Goal: Task Accomplishment & Management: Use online tool/utility

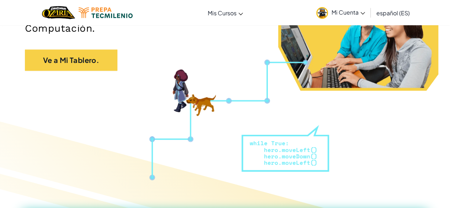
scroll to position [143, 0]
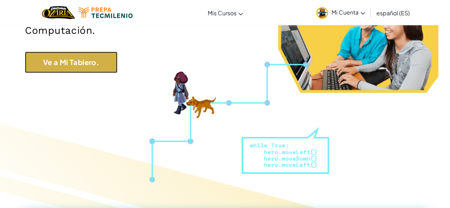
click at [74, 65] on link "Ve a Mi Tablero." at bounding box center [71, 62] width 93 height 21
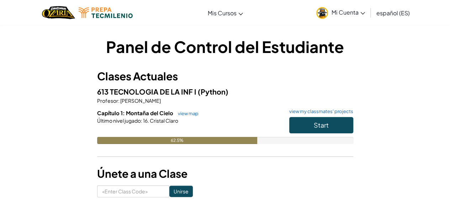
scroll to position [5, 0]
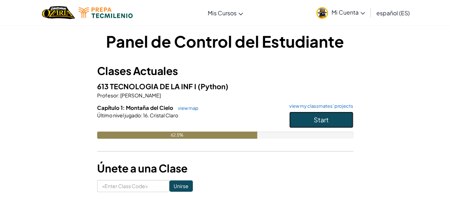
click at [326, 116] on span "Start" at bounding box center [321, 120] width 15 height 8
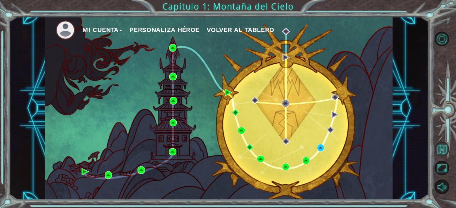
click at [443, 147] on button "Volver al Mapa" at bounding box center [441, 149] width 15 height 15
click at [319, 147] on img at bounding box center [320, 147] width 7 height 7
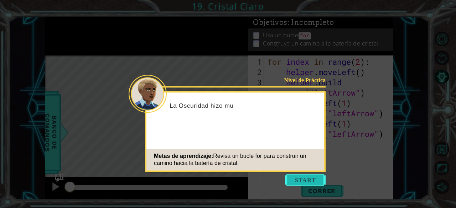
click at [303, 180] on button "Start" at bounding box center [305, 179] width 41 height 11
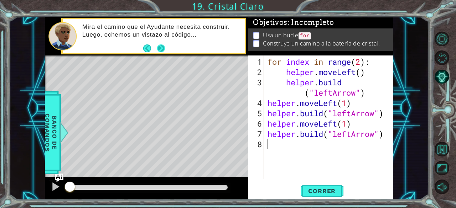
click at [163, 43] on footer at bounding box center [154, 48] width 22 height 11
click at [162, 48] on button "Next" at bounding box center [160, 48] width 13 height 13
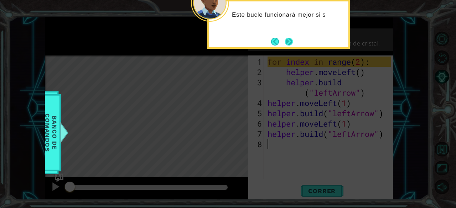
click at [292, 40] on button "Next" at bounding box center [288, 41] width 13 height 13
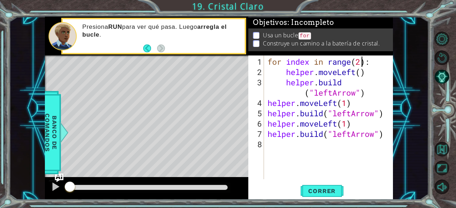
click at [362, 63] on div "for index in range ( 2 ) : helper . moveLeft ( ) helper . build ( "leftArrow" )…" at bounding box center [330, 129] width 129 height 145
type textarea "for index in range(4):"
click at [314, 193] on span "Correr" at bounding box center [322, 191] width 42 height 7
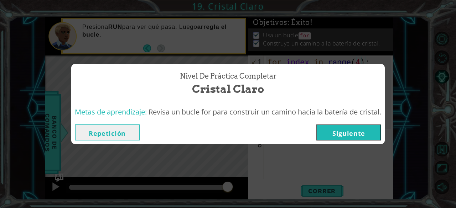
click at [345, 130] on button "Siguiente" at bounding box center [348, 133] width 65 height 16
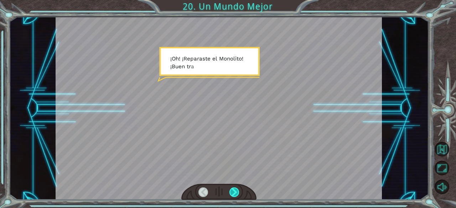
click at [237, 191] on div at bounding box center [234, 193] width 10 height 10
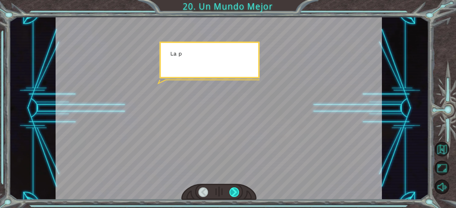
click at [237, 191] on div at bounding box center [234, 193] width 10 height 10
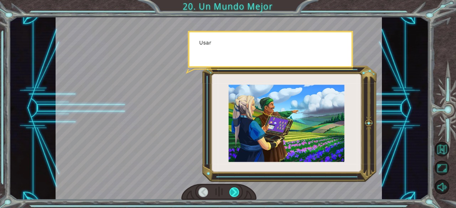
click at [237, 191] on div at bounding box center [234, 193] width 10 height 10
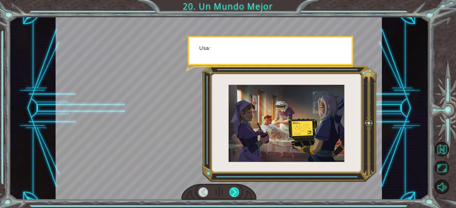
click at [237, 191] on div at bounding box center [234, 193] width 10 height 10
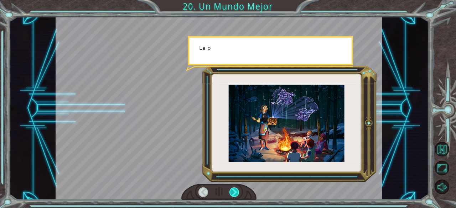
click at [237, 191] on div at bounding box center [234, 193] width 10 height 10
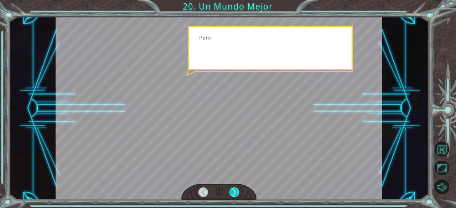
click at [237, 191] on div at bounding box center [234, 193] width 10 height 10
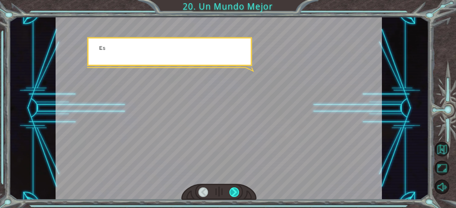
click at [237, 191] on div at bounding box center [234, 193] width 10 height 10
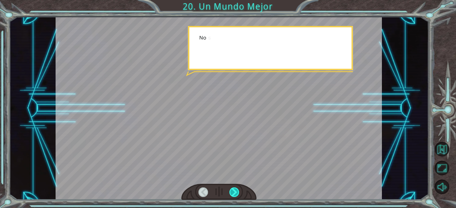
click at [237, 191] on div at bounding box center [234, 193] width 10 height 10
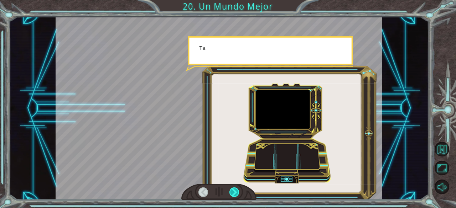
click at [237, 191] on div at bounding box center [234, 193] width 10 height 10
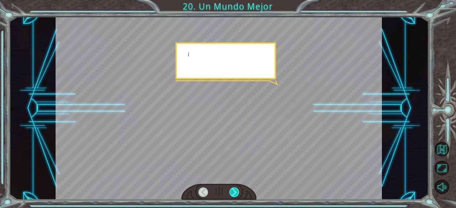
click at [237, 191] on div at bounding box center [234, 193] width 10 height 10
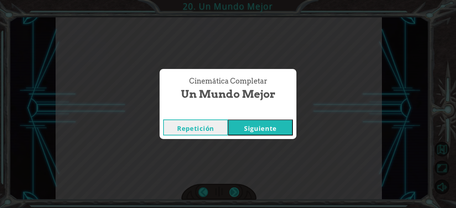
click at [237, 0] on div "¡ O h ! ¡ R e p a r a s t e e l M o n o l i t o ! ¡ B u e n t r a b a j o ! Y t…" at bounding box center [228, 0] width 456 height 0
click at [237, 191] on div "Cinemática Completar Un Mundo Mejor Repetición [GEOGRAPHIC_DATA]" at bounding box center [228, 104] width 456 height 208
click at [271, 130] on button "Siguiente" at bounding box center [260, 128] width 65 height 16
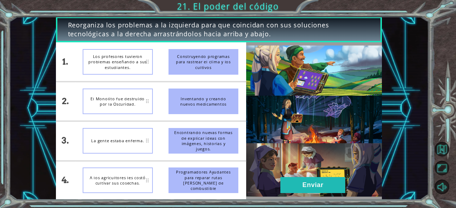
drag, startPoint x: 203, startPoint y: 142, endPoint x: 194, endPoint y: 80, distance: 62.6
click at [194, 80] on ul "Construyendo programas para rastrear el clima y los cultivos Inventando y crean…" at bounding box center [204, 120] width 86 height 157
click at [193, 137] on div "Encontrando nuevas formas de explicar ideas con imágenes, historias y juegos." at bounding box center [203, 141] width 70 height 26
click at [197, 67] on div "Construyendo programas para rastrear el clima y los cultivos" at bounding box center [203, 62] width 70 height 26
drag, startPoint x: 197, startPoint y: 67, endPoint x: 199, endPoint y: 110, distance: 42.7
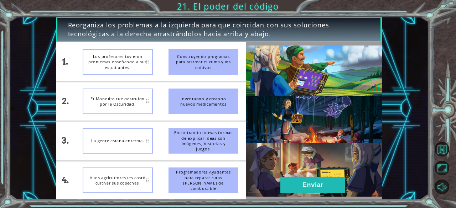
click at [199, 110] on ul "Construyendo programas para rastrear el clima y los cultivos Inventando y crean…" at bounding box center [204, 120] width 86 height 157
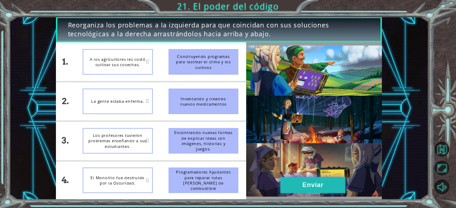
click at [308, 182] on button "Enviar" at bounding box center [312, 185] width 65 height 16
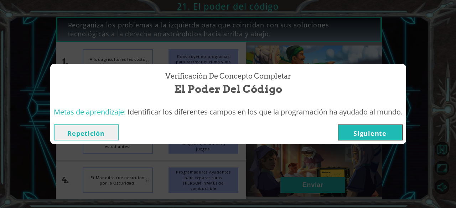
click at [359, 131] on button "Siguiente" at bounding box center [369, 133] width 65 height 16
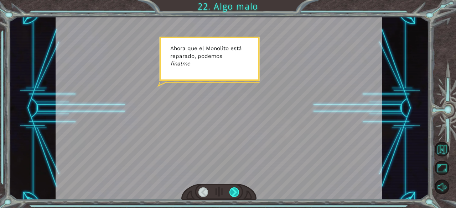
click at [233, 193] on div at bounding box center [234, 193] width 10 height 10
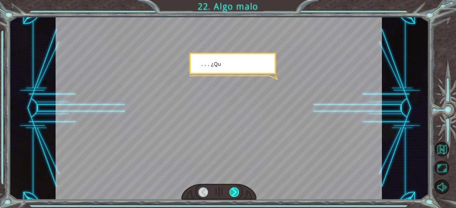
click at [233, 193] on div at bounding box center [234, 193] width 10 height 10
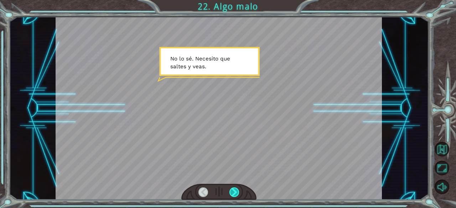
click at [233, 193] on div at bounding box center [234, 193] width 10 height 10
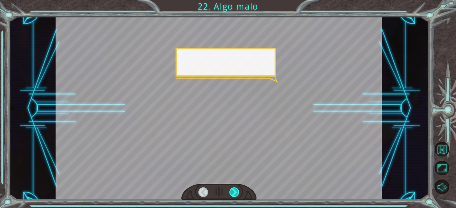
click at [233, 193] on div at bounding box center [234, 193] width 10 height 10
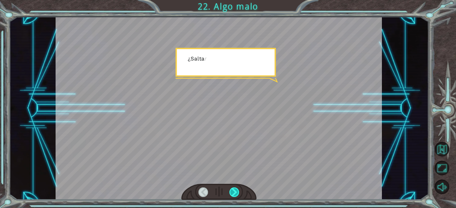
click at [233, 193] on div at bounding box center [234, 193] width 10 height 10
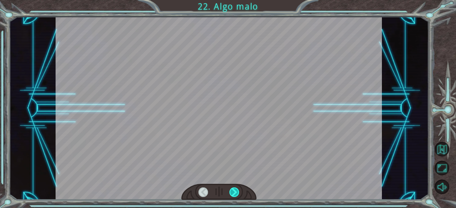
click at [233, 193] on div at bounding box center [234, 193] width 10 height 10
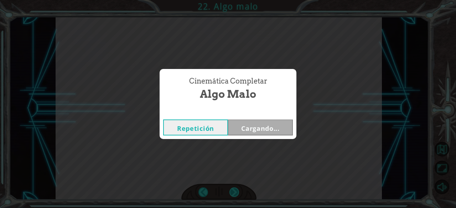
click at [233, 0] on div "Temporary Text A h o r a q u e e l M o n o l i t o e s t á r e p a r a d o , p …" at bounding box center [228, 0] width 456 height 0
click at [233, 193] on div "Cinemática Completar Algo malo Repetición Cargando..." at bounding box center [228, 104] width 456 height 208
click at [265, 128] on button "Siguiente" at bounding box center [260, 128] width 65 height 16
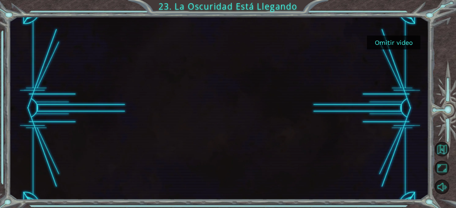
click at [386, 41] on button "Omitir video" at bounding box center [393, 43] width 53 height 14
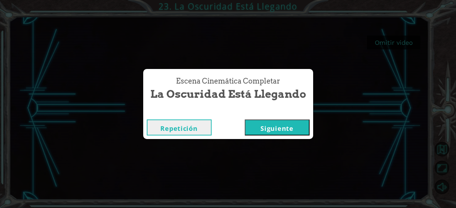
click at [281, 126] on button "Siguiente" at bounding box center [277, 128] width 65 height 16
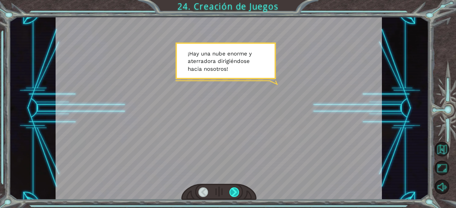
click at [235, 193] on div at bounding box center [234, 193] width 10 height 10
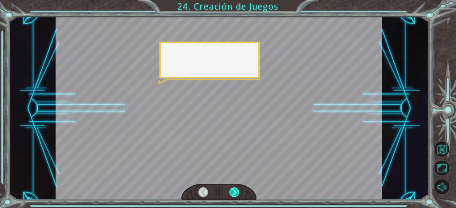
click at [235, 193] on div at bounding box center [234, 193] width 10 height 10
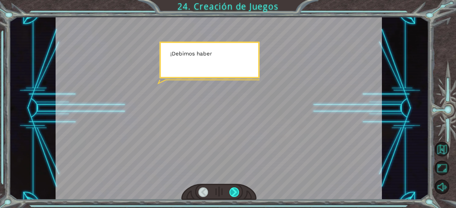
click at [235, 193] on div at bounding box center [234, 193] width 10 height 10
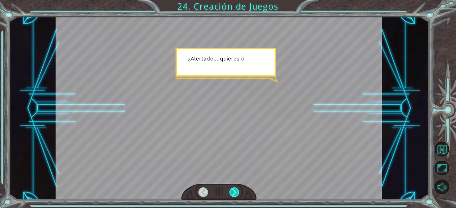
click at [235, 193] on div at bounding box center [234, 193] width 10 height 10
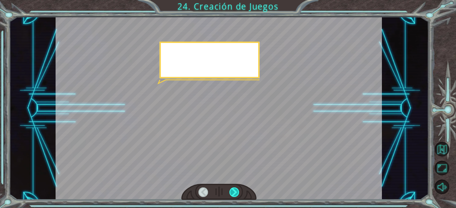
click at [235, 193] on div at bounding box center [234, 193] width 10 height 10
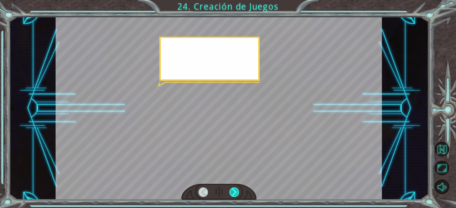
click at [235, 193] on div at bounding box center [234, 193] width 10 height 10
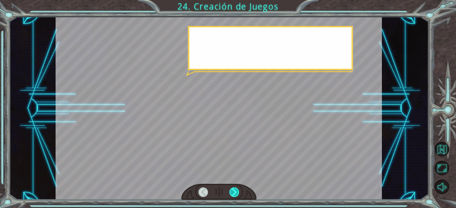
click at [235, 193] on div at bounding box center [234, 193] width 10 height 10
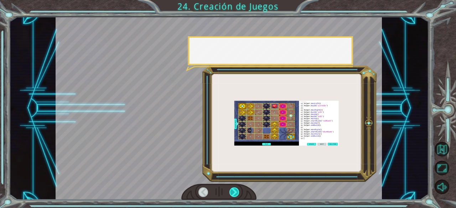
click at [235, 193] on div at bounding box center [234, 193] width 10 height 10
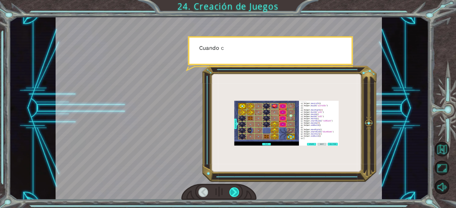
click at [235, 193] on div at bounding box center [234, 193] width 10 height 10
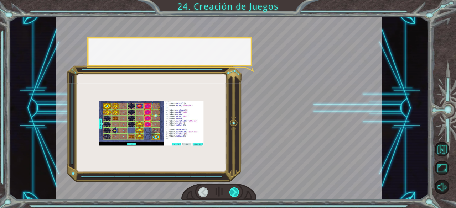
click at [235, 193] on div at bounding box center [234, 193] width 10 height 10
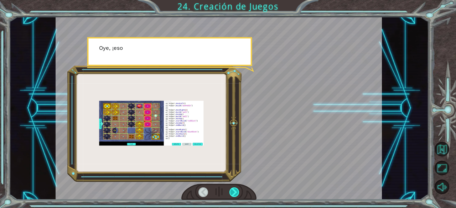
click at [235, 193] on div at bounding box center [234, 193] width 10 height 10
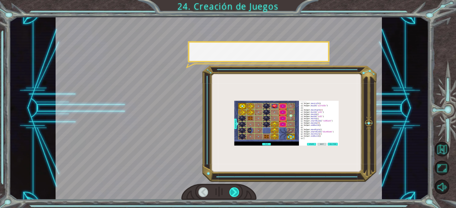
click at [235, 193] on div at bounding box center [234, 193] width 10 height 10
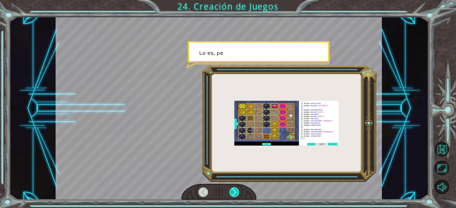
click at [235, 193] on div at bounding box center [234, 193] width 10 height 10
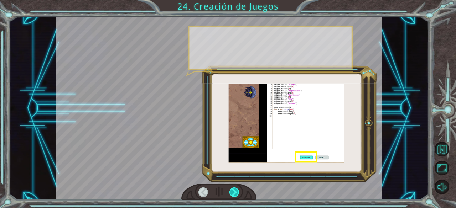
click at [235, 193] on div at bounding box center [234, 193] width 10 height 10
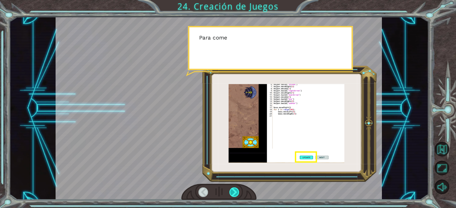
click at [235, 193] on div at bounding box center [234, 193] width 10 height 10
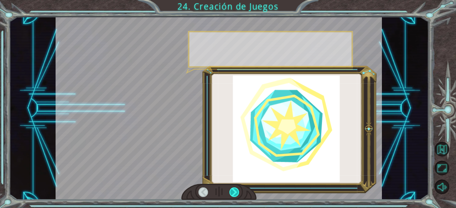
click at [235, 193] on div at bounding box center [234, 193] width 10 height 10
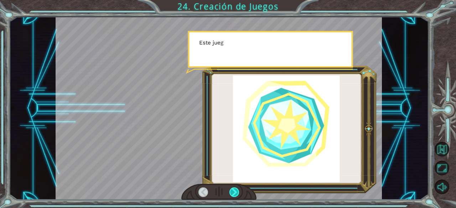
click at [235, 193] on div at bounding box center [234, 193] width 10 height 10
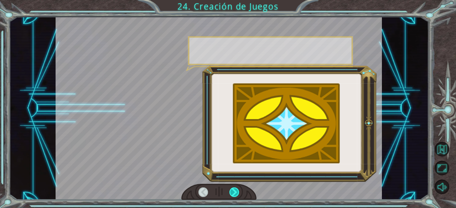
click at [235, 193] on div at bounding box center [234, 193] width 10 height 10
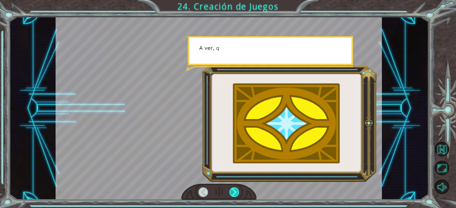
click at [235, 193] on div at bounding box center [234, 193] width 10 height 10
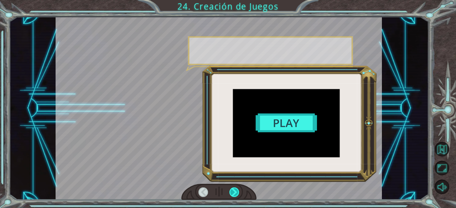
click at [235, 193] on div at bounding box center [234, 193] width 10 height 10
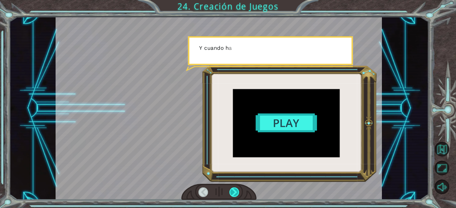
click at [235, 193] on div at bounding box center [234, 193] width 10 height 10
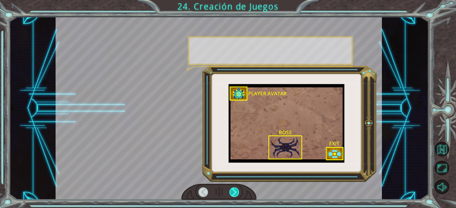
click at [235, 193] on div at bounding box center [234, 193] width 10 height 10
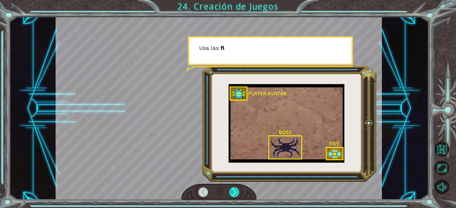
click at [235, 193] on div at bounding box center [234, 193] width 10 height 10
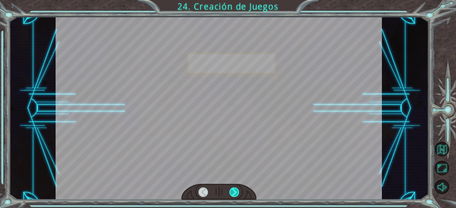
click at [235, 193] on div at bounding box center [234, 193] width 10 height 10
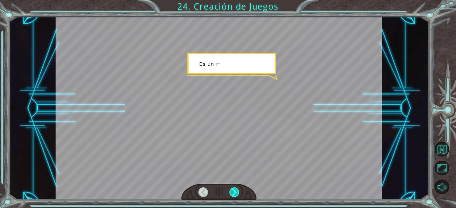
click at [235, 193] on div at bounding box center [234, 193] width 10 height 10
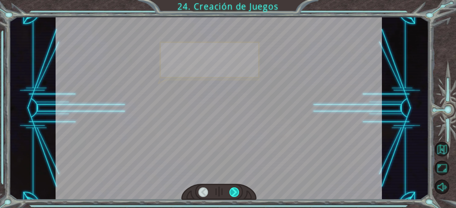
click at [235, 193] on div at bounding box center [234, 193] width 10 height 10
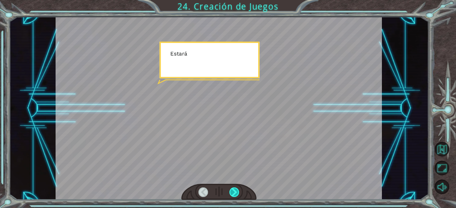
click at [235, 193] on div at bounding box center [234, 193] width 10 height 10
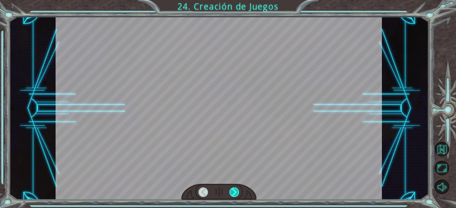
click at [235, 193] on div at bounding box center [234, 193] width 10 height 10
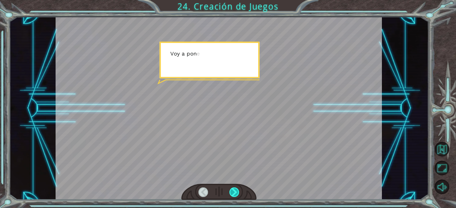
click at [235, 193] on div at bounding box center [234, 193] width 10 height 10
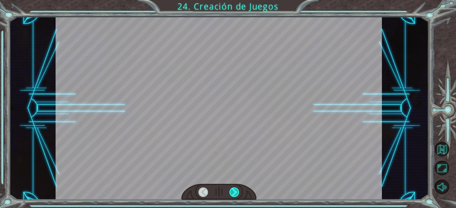
click at [235, 193] on div at bounding box center [234, 193] width 10 height 10
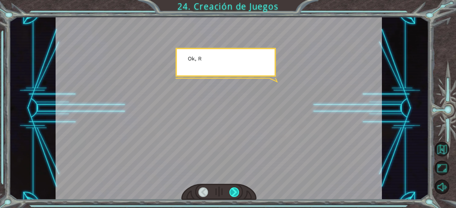
click at [235, 193] on div at bounding box center [234, 193] width 10 height 10
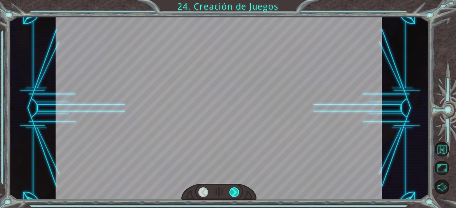
click at [235, 193] on div at bounding box center [234, 193] width 10 height 10
click at [235, 0] on div "¡ H a y u n a n u b e e n o r m e y a t e r r a d o r a d i r i g i é n d o s e…" at bounding box center [228, 0] width 456 height 0
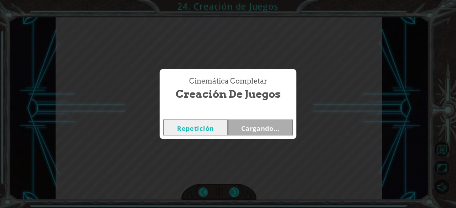
click at [235, 193] on div "Cinemática Completar Creación de Juegos Repetición Cargando..." at bounding box center [228, 104] width 456 height 208
click at [245, 127] on button "Siguiente" at bounding box center [260, 128] width 65 height 16
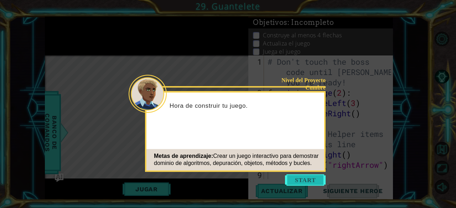
click at [306, 179] on button "Start" at bounding box center [305, 179] width 41 height 11
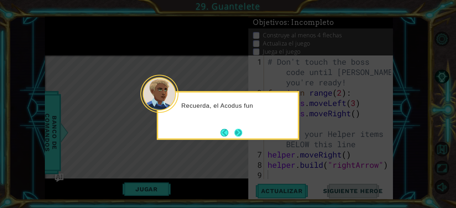
click at [239, 131] on button "Next" at bounding box center [238, 132] width 13 height 13
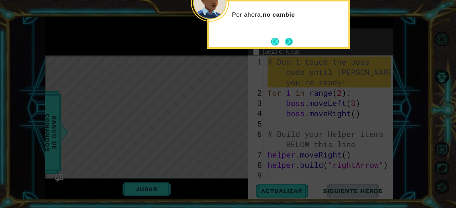
click at [287, 42] on button "Next" at bounding box center [288, 41] width 13 height 13
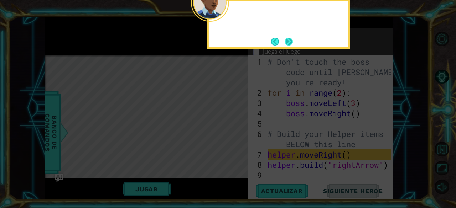
click at [287, 43] on button "Next" at bounding box center [288, 41] width 12 height 12
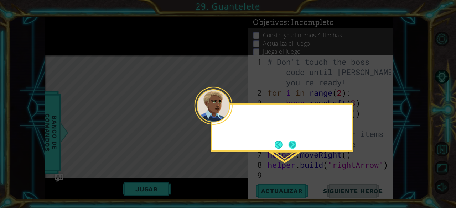
click at [292, 141] on button "Next" at bounding box center [292, 145] width 12 height 12
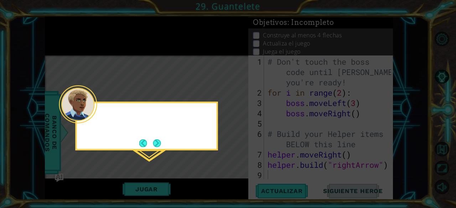
click at [295, 143] on icon at bounding box center [228, 104] width 456 height 208
click at [157, 143] on button "Next" at bounding box center [157, 143] width 12 height 12
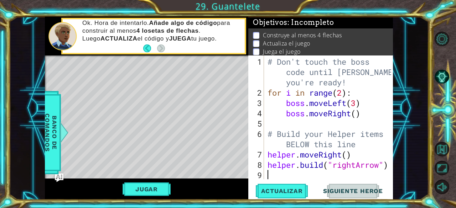
click at [341, 94] on div "# Don't touch the boss code until [PERSON_NAME] says you're ready! for i in ran…" at bounding box center [330, 139] width 129 height 165
click at [358, 114] on div "# Don't touch the boss code until [PERSON_NAME] says you're ready! for i in ran…" at bounding box center [330, 139] width 129 height 165
click at [357, 146] on div "# Don't touch the boss code until [PERSON_NAME] says you're ready! for i in ran…" at bounding box center [330, 139] width 129 height 165
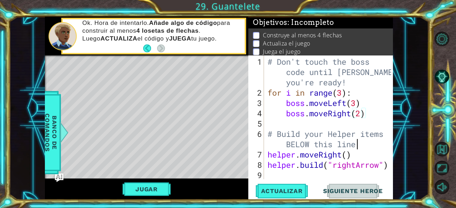
type textarea "# Build your Helper items BELOW this line"
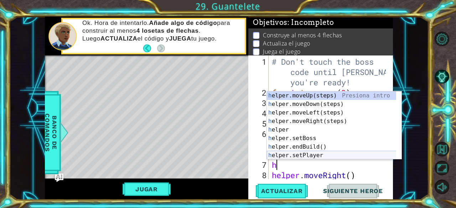
click at [331, 156] on div "h elper.moveUp(steps) Presiona intro h elper.moveDown(steps) Presiona intro h e…" at bounding box center [332, 133] width 130 height 85
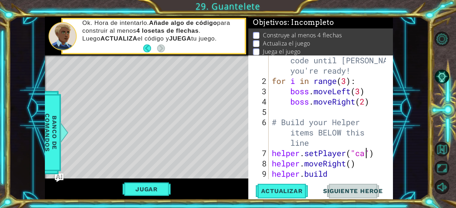
scroll to position [0, 4]
type textarea "helper.setPlayer("car")"
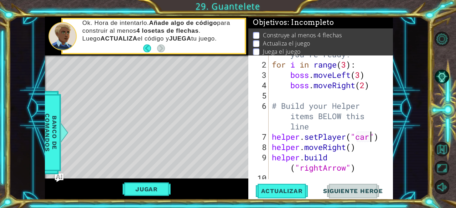
scroll to position [31, 0]
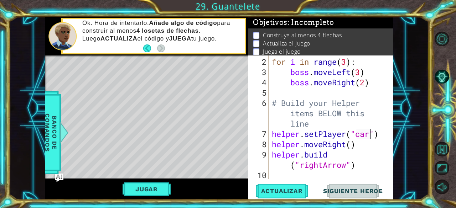
click at [382, 136] on div "for i in range ( 3 ) : boss . moveLeft ( 3 ) boss . moveRight ( 2 ) # Build you…" at bounding box center [329, 129] width 119 height 145
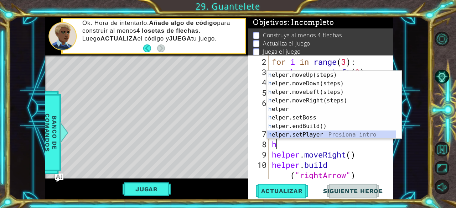
click at [335, 133] on div "h elper.moveUp(steps) Presiona intro h elper.moveDown(steps) Presiona intro h e…" at bounding box center [334, 113] width 135 height 85
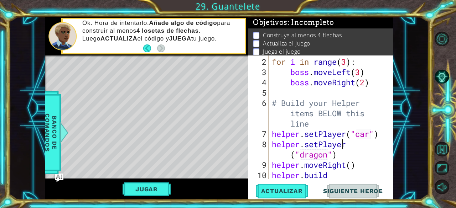
click at [351, 145] on div "for i in range ( 3 ) : boss . moveLeft ( 3 ) boss . moveRight ( 2 ) # Build you…" at bounding box center [329, 134] width 119 height 155
click at [350, 144] on div "for i in range ( 3 ) : boss . moveLeft ( 3 ) boss . moveRight ( 2 ) # Build you…" at bounding box center [329, 134] width 119 height 155
click at [352, 146] on div "for i in range ( 3 ) : boss . moveLeft ( 3 ) boss . moveRight ( 2 ) # Build you…" at bounding box center [329, 134] width 119 height 155
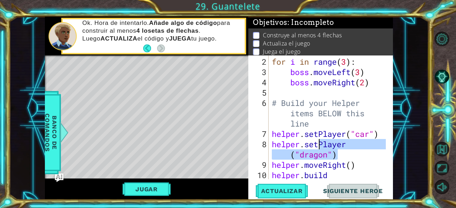
drag, startPoint x: 338, startPoint y: 156, endPoint x: 317, endPoint y: 147, distance: 23.1
click at [317, 147] on div "for i in range ( 3 ) : boss . moveLeft ( 3 ) boss . moveRight ( 2 ) # Build you…" at bounding box center [329, 134] width 119 height 155
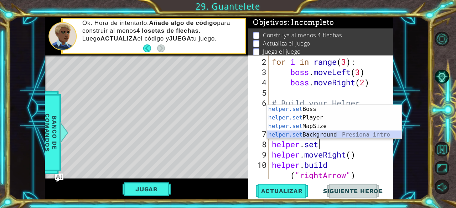
click at [315, 135] on div "helper.set Boss Presiona intro helper.set Player Presiona intro helper.set MapS…" at bounding box center [334, 130] width 135 height 51
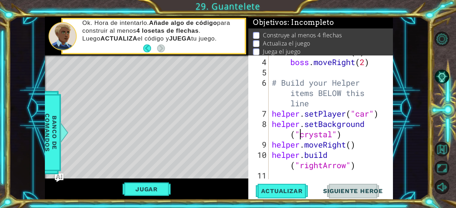
scroll to position [51, 0]
click at [347, 166] on div "boss . moveLeft ( 3 ) boss . moveRight ( 2 ) # Build your Helper items BELOW th…" at bounding box center [329, 119] width 119 height 145
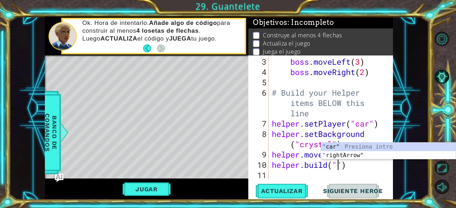
scroll to position [0, 3]
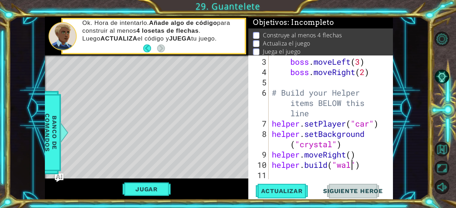
type textarea "[DOMAIN_NAME]("wall")"
click at [367, 167] on div "boss . moveLeft ( 3 ) boss . moveRight ( 2 ) # Build your Helper items BELOW th…" at bounding box center [329, 129] width 119 height 145
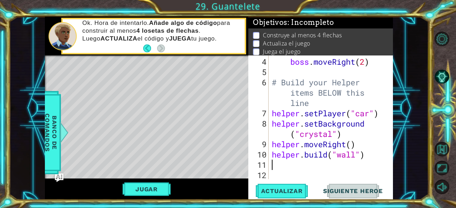
type textarea "h"
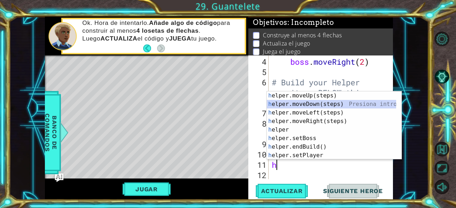
click at [329, 104] on div "h elper.moveUp(steps) Presiona intro h elper.moveDown(steps) Presiona intro h e…" at bounding box center [334, 133] width 135 height 85
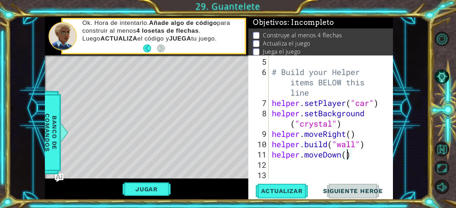
click at [346, 157] on div "# Build your Helper items BELOW this line helper . setPlayer ( "car" ) helper .…" at bounding box center [329, 129] width 119 height 145
type textarea "helper.moveDown(1)"
click at [367, 157] on div "# Build your Helper items BELOW this line helper . setPlayer ( "car" ) helper .…" at bounding box center [329, 129] width 119 height 145
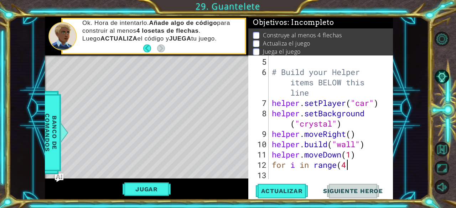
type textarea "for i in range(4)"
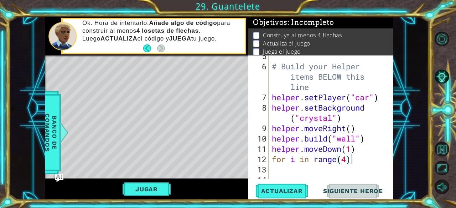
scroll to position [0, 0]
type textarea "h"
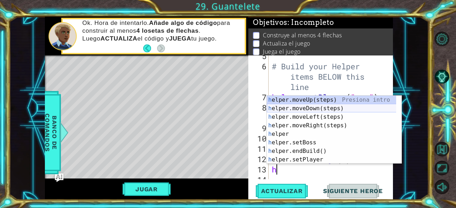
click at [317, 106] on div "h elper.moveUp(steps) Presiona intro h elper.moveDown(steps) Presiona intro h e…" at bounding box center [334, 138] width 135 height 85
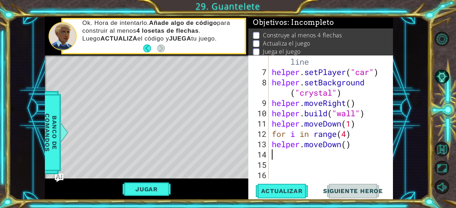
scroll to position [93, 0]
type textarea "h"
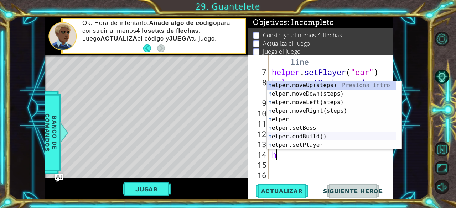
click at [307, 136] on div "h elper.moveUp(steps) Presiona intro h elper.moveDown(steps) Presiona intro h e…" at bounding box center [332, 123] width 130 height 85
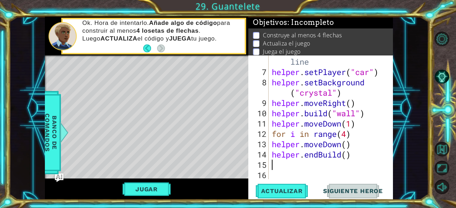
click at [324, 156] on div "# Build your Helper items BELOW this line helper . setPlayer ( "car" ) helper .…" at bounding box center [329, 118] width 119 height 165
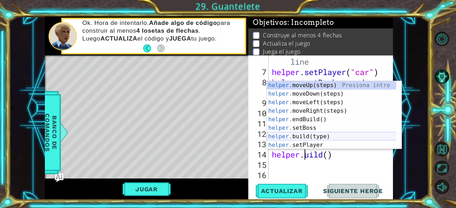
click at [313, 137] on div "helper. moveUp(steps) Presiona intro helper. moveDown(steps) Presiona intro hel…" at bounding box center [332, 123] width 130 height 85
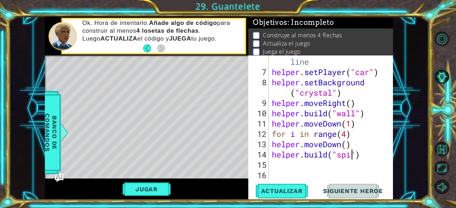
scroll to position [0, 4]
type textarea "[DOMAIN_NAME]("spikes")"
click at [378, 158] on div "# Build your Helper items BELOW this line helper . setPlayer ( "car" ) helper .…" at bounding box center [329, 118] width 119 height 165
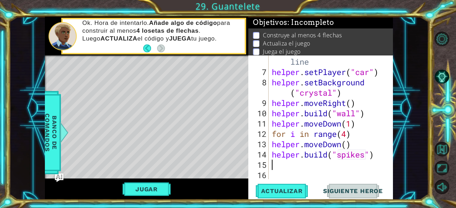
type textarea "h"
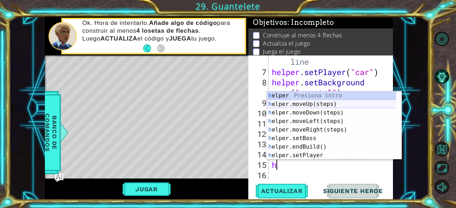
click at [328, 105] on div "h elper Presiona intro h elper.moveUp(steps) Presiona intro h elper.moveDown(st…" at bounding box center [334, 133] width 135 height 85
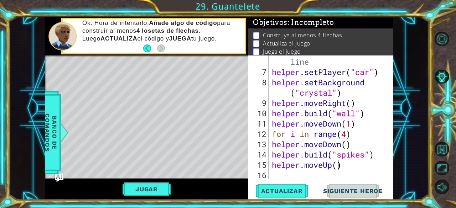
click at [337, 167] on div "# Build your Helper items BELOW this line helper . setPlayer ( "car" ) helper .…" at bounding box center [329, 118] width 119 height 165
type textarea "helper.moveUp(4)"
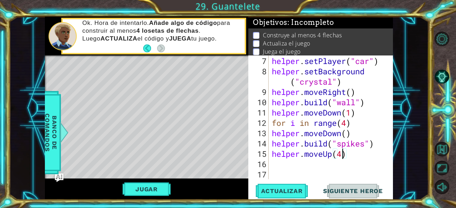
scroll to position [104, 0]
click at [358, 158] on div "helper . setPlayer ( "car" ) helper . setBackground ( "crystal" ) helper . move…" at bounding box center [329, 128] width 119 height 145
type textarea "for i in range(4)"
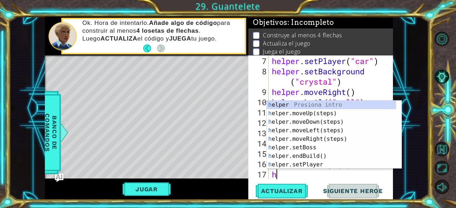
type textarea "h"
click at [315, 153] on div "h elper Presiona intro h elper.moveUp(steps) Presiona intro h elper.moveDown(st…" at bounding box center [334, 143] width 135 height 85
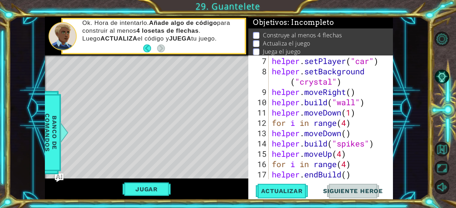
click at [323, 175] on div "helper . setPlayer ( "car" ) helper . setBackground ( "crystal" ) helper . move…" at bounding box center [329, 128] width 119 height 145
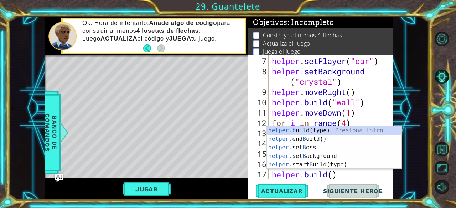
scroll to position [0, 1]
click at [318, 128] on div "helper.b uild(type) Presiona intro helper. end B uild() Presiona intro helper. …" at bounding box center [334, 156] width 135 height 60
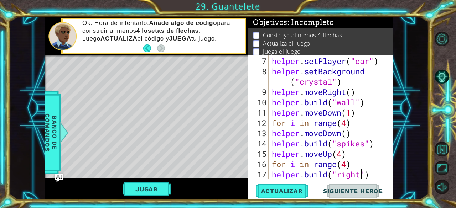
scroll to position [0, 4]
type textarea "[DOMAIN_NAME]("rightArrow")"
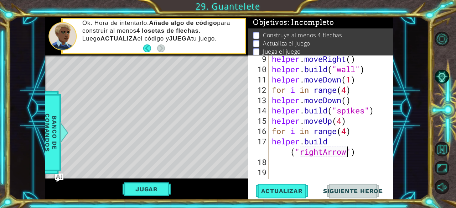
scroll to position [137, 0]
click at [361, 153] on div "helper . moveRight ( ) helper . build ( "wall" ) helper . moveDown ( 1 ) for i …" at bounding box center [329, 125] width 119 height 145
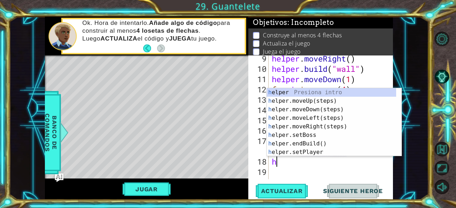
type textarea "he"
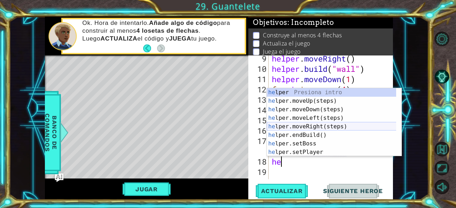
click at [320, 124] on div "he lper Presiona intro he lper.moveUp(steps) Presiona intro he lper.moveDown(st…" at bounding box center [332, 130] width 130 height 85
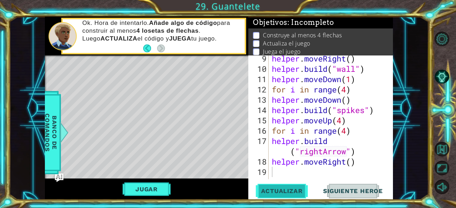
click at [271, 191] on span "Actualizar" at bounding box center [282, 191] width 56 height 7
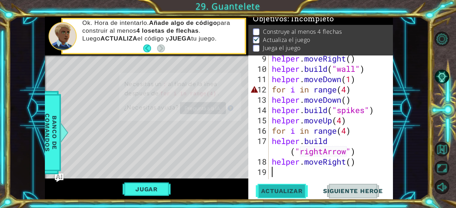
scroll to position [6, 0]
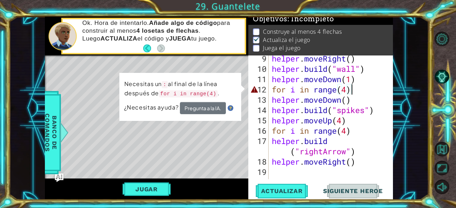
click at [352, 91] on div "helper . moveRight ( ) helper . build ( "wall" ) helper . moveDown ( 1 ) for i …" at bounding box center [329, 125] width 119 height 145
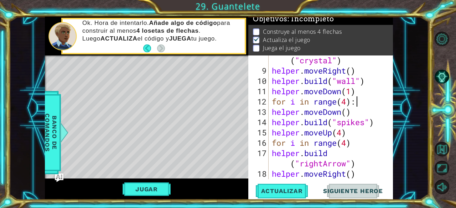
scroll to position [125, 0]
click at [285, 190] on span "Actualizar" at bounding box center [282, 191] width 56 height 7
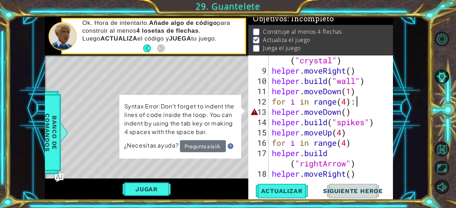
click at [328, 112] on div "helper . setBackground ( "crystal" ) helper . moveRight ( ) helper . build ( "w…" at bounding box center [329, 122] width 119 height 155
drag, startPoint x: 207, startPoint y: 131, endPoint x: 140, endPoint y: 115, distance: 69.2
click at [140, 115] on p "Syntax Error:Don't forget to indent the lines of code inside the loop. You can …" at bounding box center [180, 119] width 112 height 34
drag, startPoint x: 124, startPoint y: 106, endPoint x: 187, endPoint y: 131, distance: 67.1
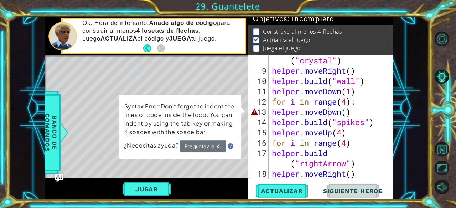
click at [187, 131] on p "Syntax Error:Don't forget to indent the lines of code inside the loop. You can …" at bounding box center [180, 119] width 112 height 35
click at [271, 114] on div "helper . setBackground ( "crystal" ) helper . moveRight ( ) helper . build ( "w…" at bounding box center [329, 122] width 119 height 155
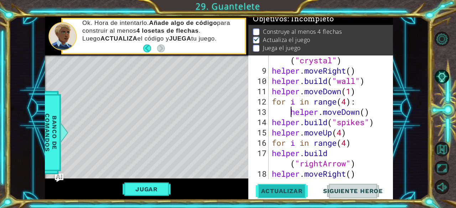
click at [280, 187] on button "Actualizar" at bounding box center [282, 191] width 56 height 15
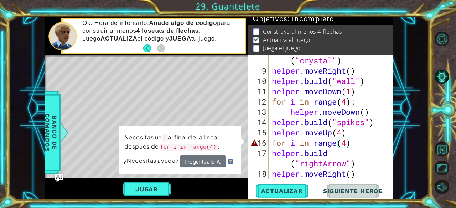
click at [351, 146] on div "helper . setBackground ( "crystal" ) helper . moveRight ( ) helper . build ( "w…" at bounding box center [329, 122] width 119 height 155
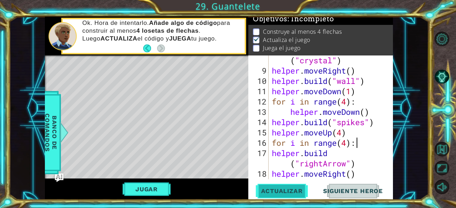
click at [289, 190] on span "Actualizar" at bounding box center [282, 191] width 56 height 7
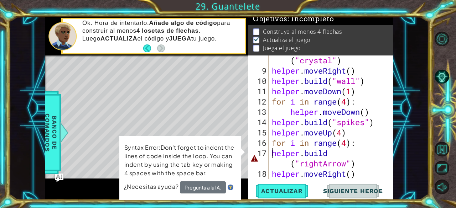
click at [271, 154] on div "helper . setBackground ( "crystal" ) helper . moveRight ( ) helper . build ( "w…" at bounding box center [329, 122] width 119 height 155
type textarea "[DOMAIN_NAME]("rightArrow")"
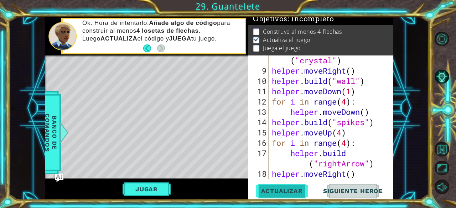
click at [276, 189] on span "Actualizar" at bounding box center [282, 191] width 56 height 7
click at [152, 188] on button "Jugar" at bounding box center [146, 190] width 48 height 14
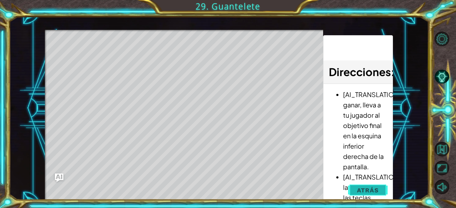
click at [380, 191] on button "Atrás" at bounding box center [368, 190] width 40 height 14
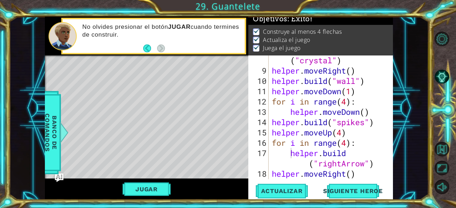
scroll to position [0, 0]
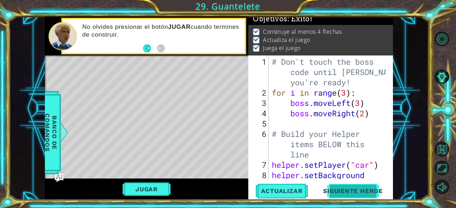
click at [342, 191] on span "Siguiente Heroe" at bounding box center [353, 192] width 74 height 7
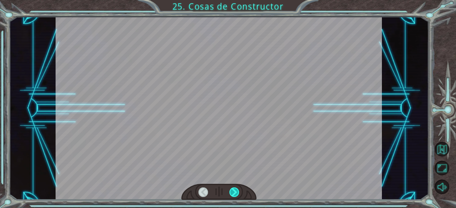
click at [234, 191] on div at bounding box center [234, 193] width 10 height 10
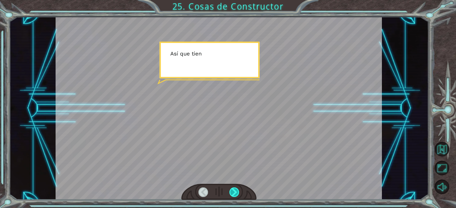
click at [234, 191] on div at bounding box center [234, 193] width 10 height 10
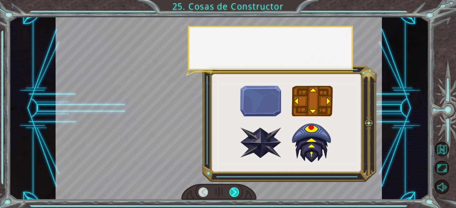
click at [234, 191] on div at bounding box center [234, 193] width 10 height 10
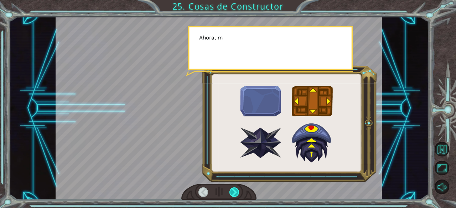
click at [234, 191] on div at bounding box center [234, 193] width 10 height 10
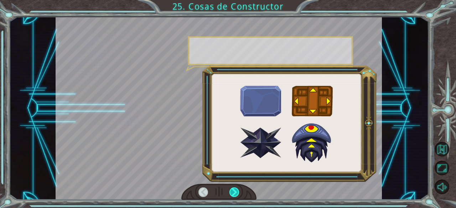
click at [234, 191] on div at bounding box center [234, 193] width 10 height 10
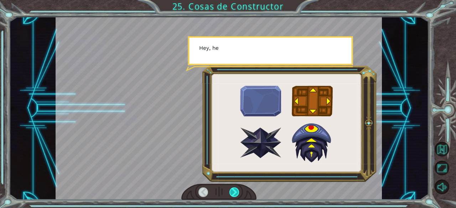
click at [234, 191] on div at bounding box center [234, 193] width 10 height 10
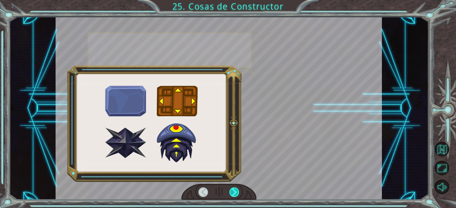
click at [234, 191] on div at bounding box center [234, 193] width 10 height 10
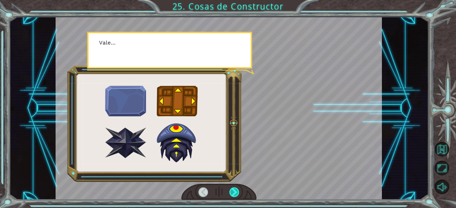
click at [234, 191] on div at bounding box center [234, 193] width 10 height 10
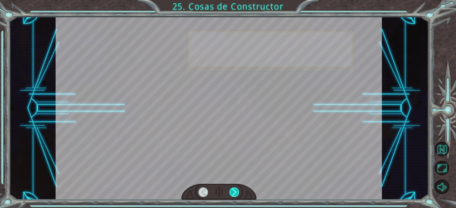
click at [234, 191] on div at bounding box center [234, 193] width 10 height 10
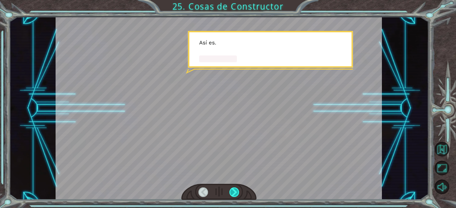
click at [234, 191] on div at bounding box center [234, 193] width 10 height 10
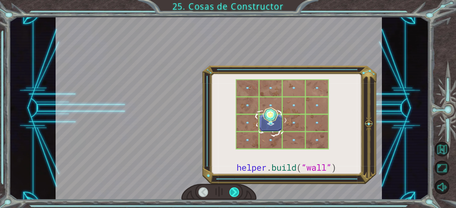
click at [234, 191] on div at bounding box center [234, 193] width 10 height 10
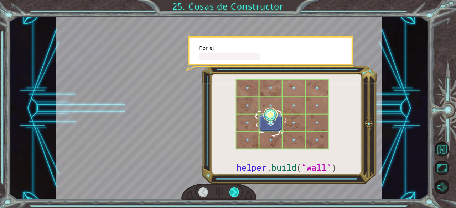
click at [234, 191] on div at bounding box center [234, 193] width 10 height 10
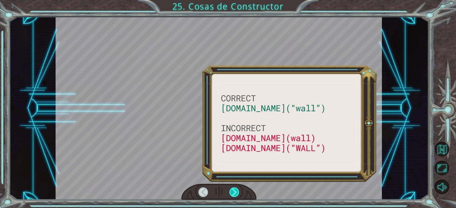
click at [234, 191] on div at bounding box center [234, 193] width 10 height 10
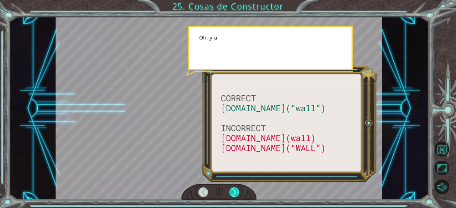
click at [234, 191] on div at bounding box center [234, 193] width 10 height 10
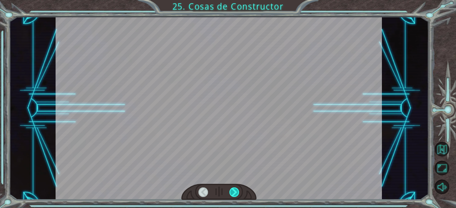
click at [234, 191] on div at bounding box center [234, 193] width 10 height 10
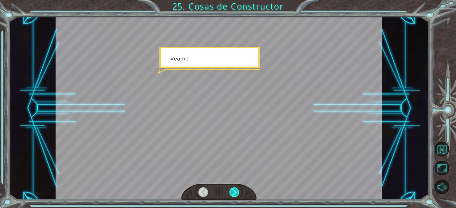
click at [234, 191] on div at bounding box center [234, 193] width 10 height 10
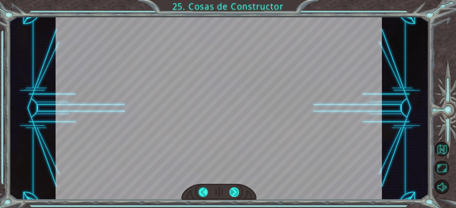
click at [234, 191] on div at bounding box center [234, 193] width 10 height 10
click at [234, 0] on div "CORRECT [DOMAIN_NAME](“wall”) INCORRECT [DOMAIN_NAME](wall) [DOMAIN_NAME](“WALL…" at bounding box center [228, 0] width 456 height 0
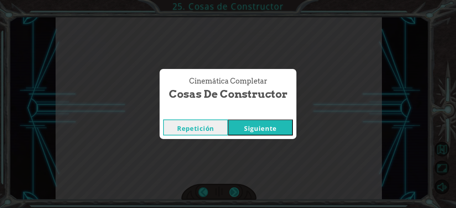
click at [234, 191] on div "Cinemática Completar Cosas de Constructor Repetición [GEOGRAPHIC_DATA]" at bounding box center [228, 104] width 456 height 208
click at [261, 132] on button "Siguiente" at bounding box center [260, 128] width 65 height 16
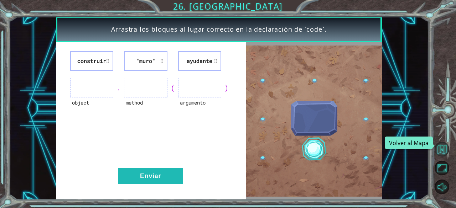
click at [441, 146] on button "Volver al Mapa" at bounding box center [441, 149] width 15 height 15
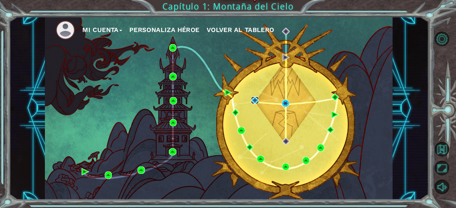
click at [255, 102] on img at bounding box center [254, 100] width 7 height 7
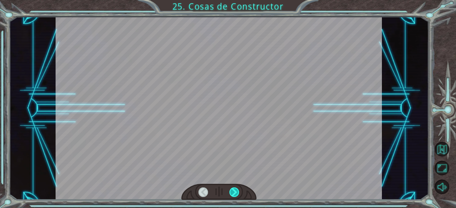
click at [236, 190] on div at bounding box center [234, 193] width 10 height 10
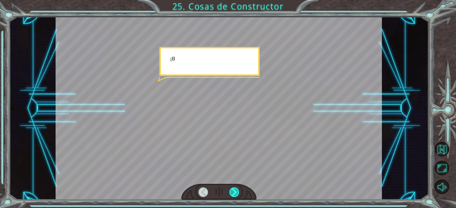
click at [236, 190] on div at bounding box center [234, 193] width 10 height 10
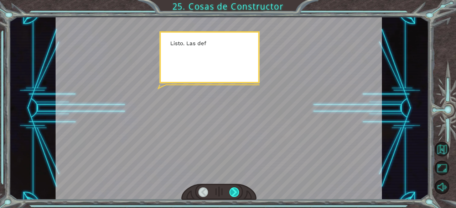
click at [236, 190] on div at bounding box center [234, 193] width 10 height 10
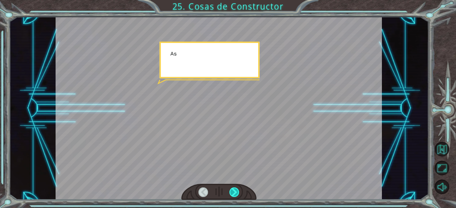
click at [236, 190] on div at bounding box center [234, 193] width 10 height 10
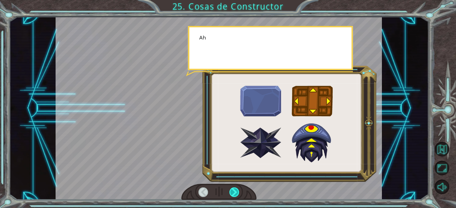
click at [236, 190] on div at bounding box center [234, 193] width 10 height 10
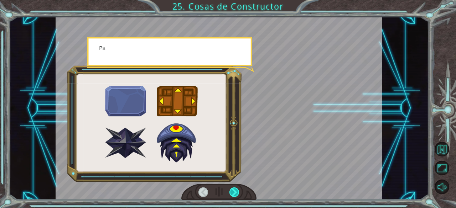
click at [236, 190] on div at bounding box center [234, 193] width 10 height 10
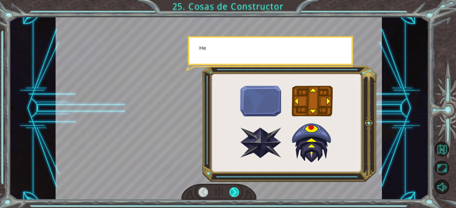
click at [236, 190] on div at bounding box center [234, 193] width 10 height 10
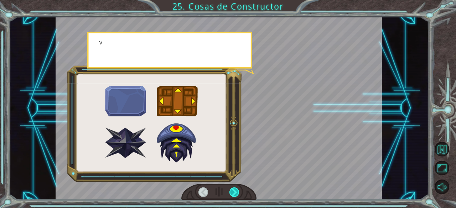
click at [236, 190] on div at bounding box center [234, 193] width 10 height 10
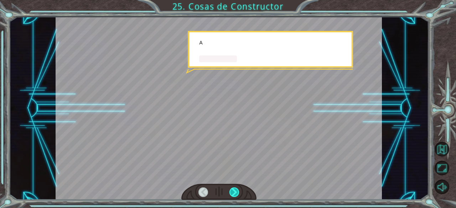
click at [236, 190] on div at bounding box center [234, 193] width 10 height 10
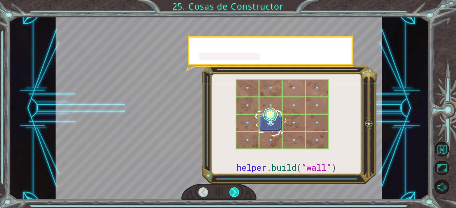
click at [236, 190] on div at bounding box center [234, 193] width 10 height 10
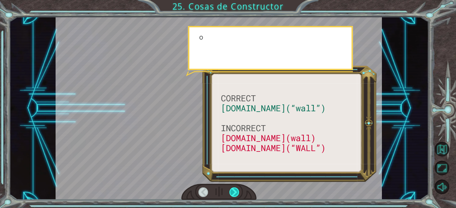
click at [236, 190] on div at bounding box center [234, 193] width 10 height 10
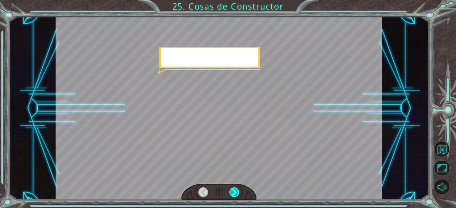
click at [236, 190] on div at bounding box center [234, 193] width 10 height 10
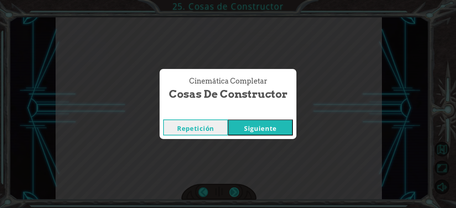
click at [236, 190] on div "Cinemática Completar Cosas de Constructor Repetición [GEOGRAPHIC_DATA]" at bounding box center [228, 104] width 456 height 208
click at [254, 128] on button "Siguiente" at bounding box center [260, 128] width 65 height 16
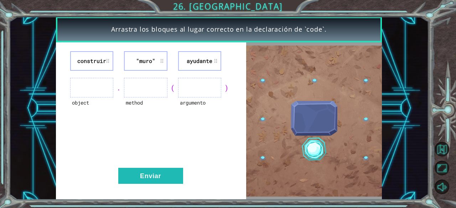
drag, startPoint x: 95, startPoint y: 91, endPoint x: 103, endPoint y: 88, distance: 8.9
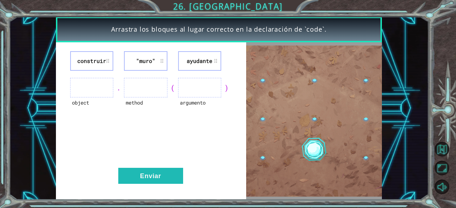
click at [103, 88] on ul at bounding box center [91, 88] width 43 height 20
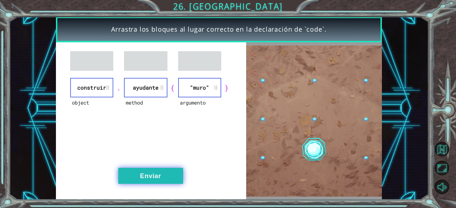
click at [134, 172] on button "Enviar" at bounding box center [150, 176] width 65 height 16
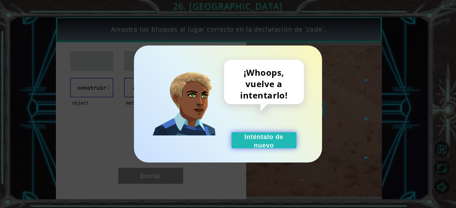
click at [257, 142] on button "Inténtalo de nuevo" at bounding box center [263, 140] width 65 height 16
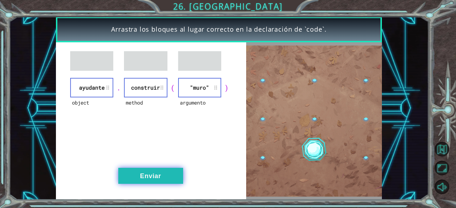
click at [150, 173] on button "Enviar" at bounding box center [150, 176] width 65 height 16
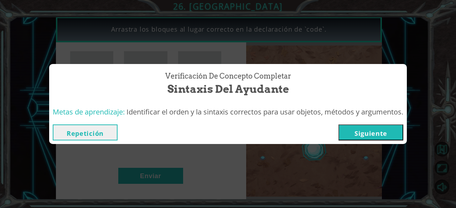
click at [371, 130] on button "Siguiente" at bounding box center [370, 133] width 65 height 16
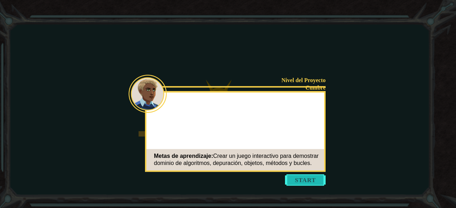
click at [303, 179] on button "Start" at bounding box center [305, 179] width 41 height 11
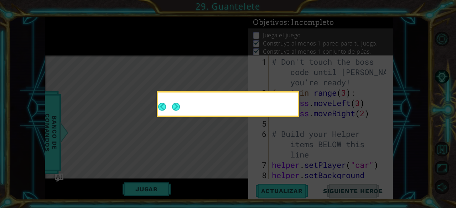
click at [173, 105] on button "Next" at bounding box center [176, 107] width 12 height 12
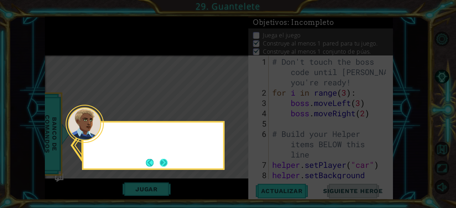
click at [165, 166] on button "Next" at bounding box center [163, 162] width 11 height 11
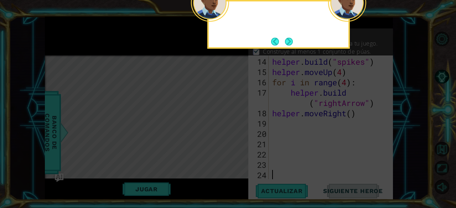
scroll to position [186, 0]
click at [286, 48] on div "Recuerda, no cambies el código del jefe t" at bounding box center [278, 24] width 142 height 49
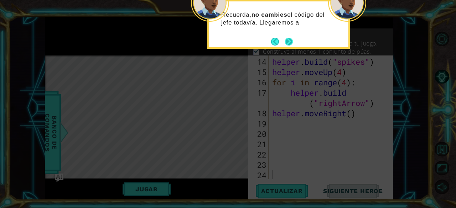
click at [287, 40] on button "Next" at bounding box center [288, 41] width 10 height 10
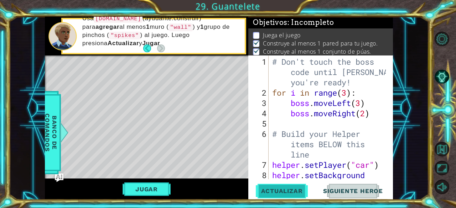
click at [281, 190] on span "Actualizar" at bounding box center [282, 191] width 56 height 7
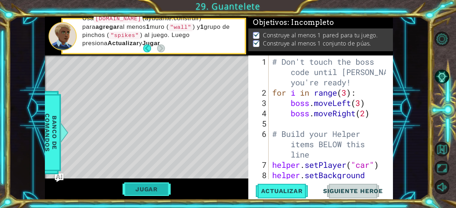
click at [157, 190] on button "Jugar" at bounding box center [146, 190] width 48 height 14
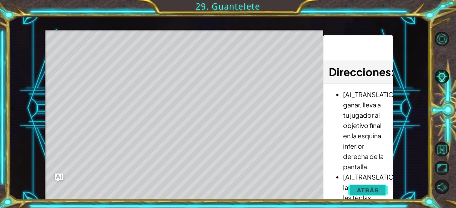
click at [359, 190] on span "Atrás" at bounding box center [368, 190] width 22 height 7
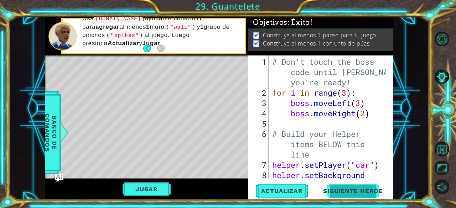
click at [347, 189] on span "Siguiente Heroe" at bounding box center [353, 192] width 74 height 7
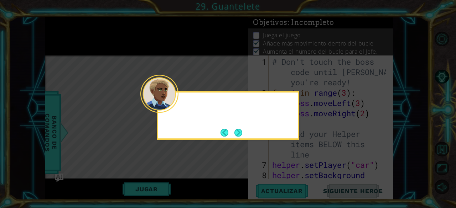
scroll to position [13, 0]
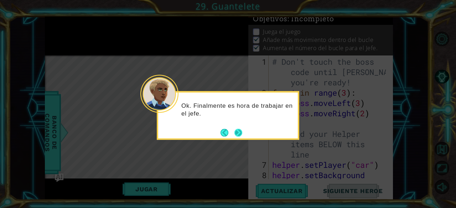
click at [240, 134] on button "Next" at bounding box center [238, 132] width 9 height 9
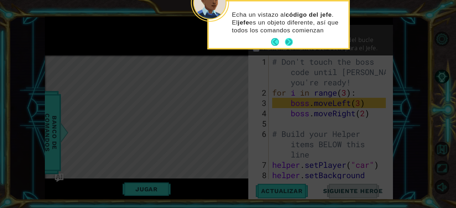
click at [286, 43] on button "Next" at bounding box center [289, 42] width 8 height 8
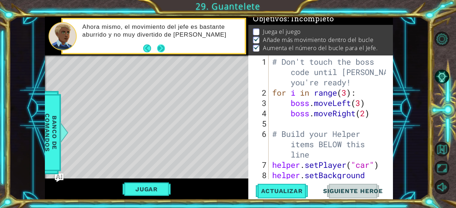
click at [161, 50] on button "Next" at bounding box center [160, 48] width 13 height 13
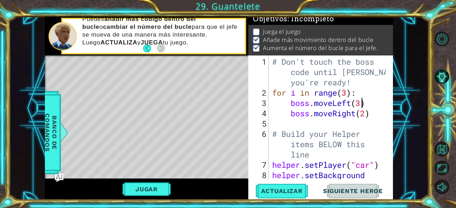
click at [360, 103] on div "# Don't touch the boss code until [PERSON_NAME] says you're ready! for i in ran…" at bounding box center [330, 144] width 119 height 175
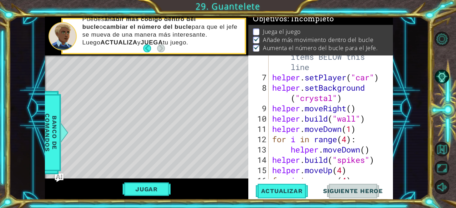
scroll to position [88, 0]
click at [352, 131] on div "# Build your Helper items BELOW this line helper . setPlayer ( "car" ) helper .…" at bounding box center [330, 123] width 119 height 165
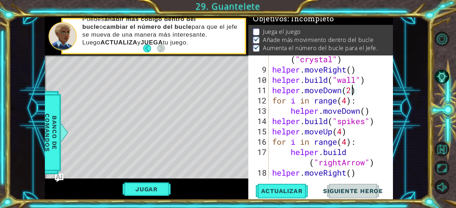
scroll to position [127, 0]
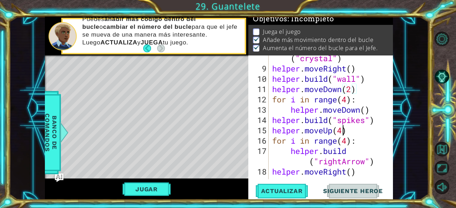
click at [342, 133] on div "helper . setBackground ( "crystal" ) helper . moveRight ( ) helper . build ( "w…" at bounding box center [330, 120] width 119 height 155
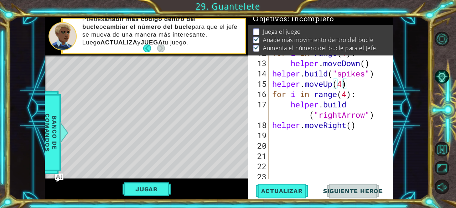
scroll to position [179, 0]
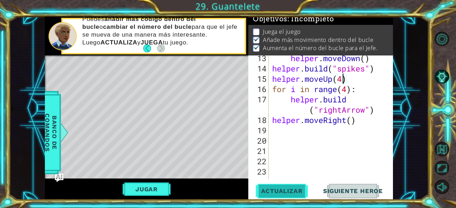
type textarea "helper.moveUp(4)"
click at [288, 190] on span "Actualizar" at bounding box center [282, 191] width 56 height 7
click at [297, 193] on span "Actualizar" at bounding box center [282, 191] width 56 height 7
click at [136, 186] on button "Jugar" at bounding box center [146, 190] width 48 height 14
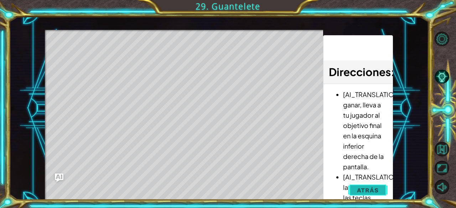
click at [358, 190] on span "Atrás" at bounding box center [368, 190] width 22 height 7
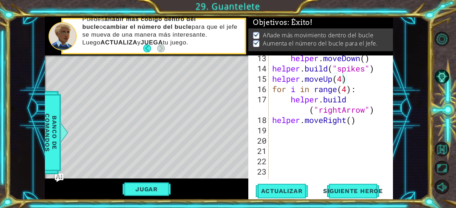
scroll to position [4, 0]
click at [347, 190] on span "Siguiente Heroe" at bounding box center [353, 191] width 74 height 7
click at [342, 193] on div at bounding box center [228, 104] width 456 height 208
click at [354, 190] on body "1 ההההההההההההההההההההההההההההההההההההההההההההההההההההההההההההההההההההההההההההה…" at bounding box center [228, 104] width 456 height 208
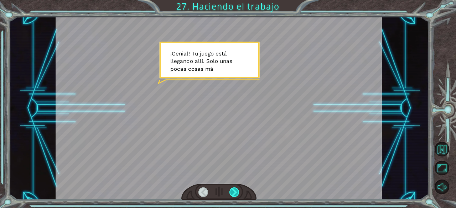
click at [236, 193] on div at bounding box center [234, 193] width 10 height 10
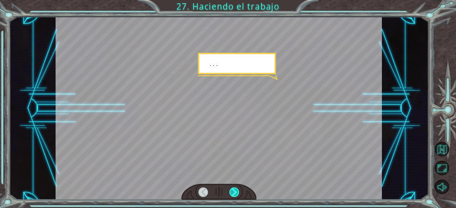
click at [236, 193] on div at bounding box center [234, 193] width 10 height 10
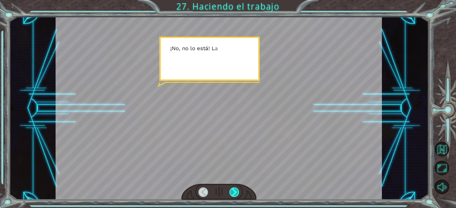
click at [236, 193] on div at bounding box center [234, 193] width 10 height 10
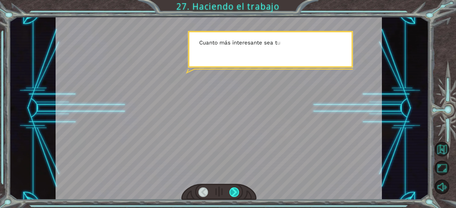
click at [236, 193] on div at bounding box center [234, 193] width 10 height 10
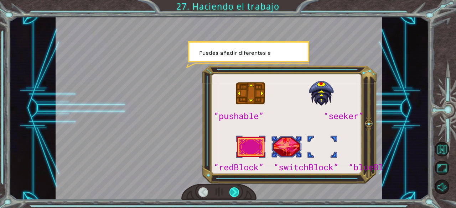
click at [236, 193] on div at bounding box center [234, 193] width 10 height 10
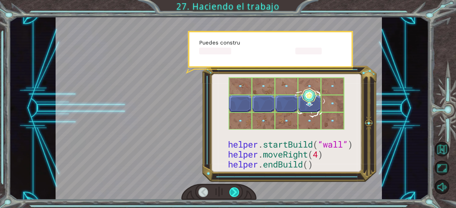
click at [236, 193] on div at bounding box center [234, 193] width 10 height 10
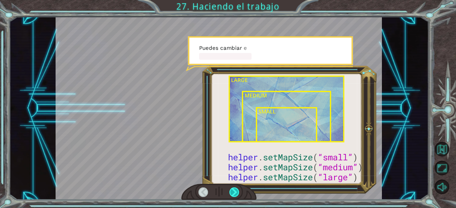
click at [236, 193] on div at bounding box center [234, 193] width 10 height 10
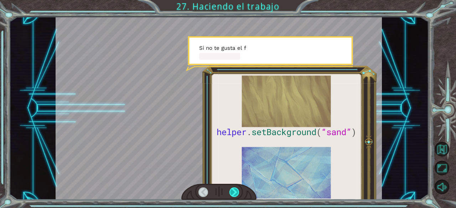
click at [236, 193] on div at bounding box center [234, 193] width 10 height 10
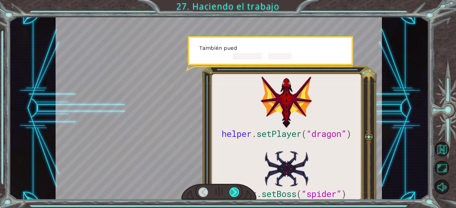
click at [236, 193] on div at bounding box center [234, 193] width 10 height 10
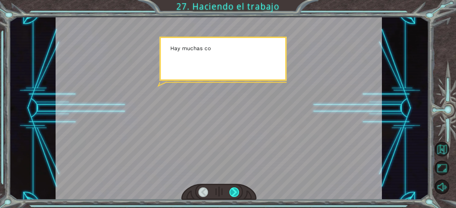
click at [236, 193] on div at bounding box center [234, 193] width 10 height 10
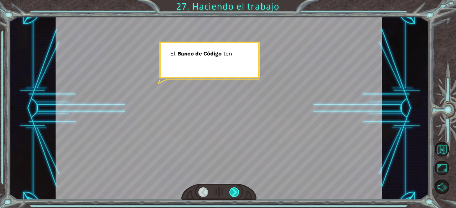
click at [236, 193] on div at bounding box center [234, 193] width 10 height 10
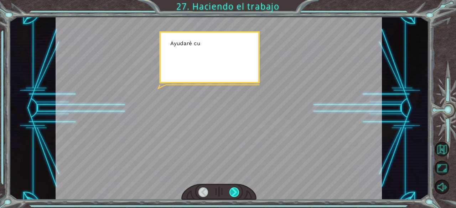
click at [236, 193] on div at bounding box center [234, 193] width 10 height 10
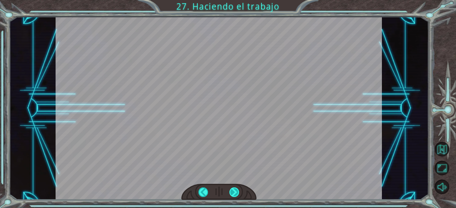
click at [236, 193] on div at bounding box center [234, 193] width 10 height 10
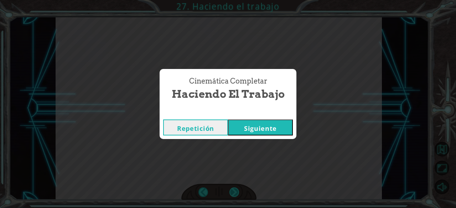
click at [236, 193] on div "Cinemática Completar Haciendo el trabajo Repetición [GEOGRAPHIC_DATA]" at bounding box center [228, 104] width 456 height 208
click at [265, 124] on button "Siguiente" at bounding box center [260, 128] width 65 height 16
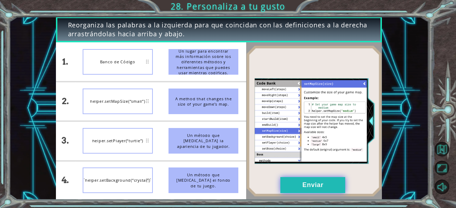
click at [320, 187] on button "Enviar" at bounding box center [312, 185] width 65 height 16
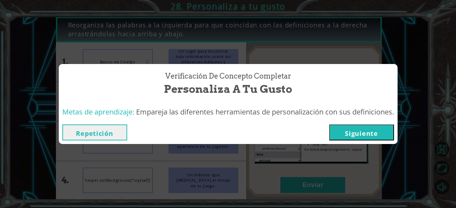
click at [370, 137] on button "Siguiente" at bounding box center [361, 133] width 65 height 16
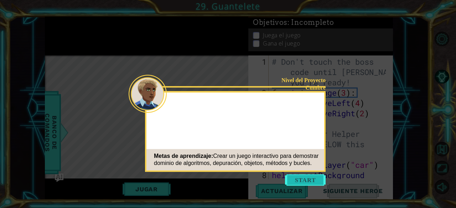
click at [309, 181] on button "Start" at bounding box center [305, 179] width 41 height 11
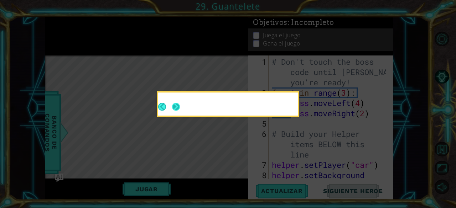
click at [177, 107] on button "Next" at bounding box center [175, 106] width 13 height 13
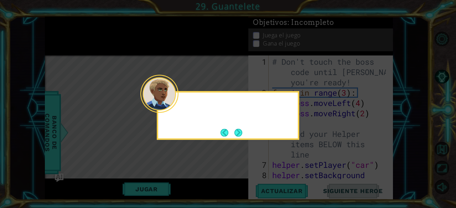
click at [177, 107] on div at bounding box center [159, 94] width 38 height 38
click at [240, 134] on button "Next" at bounding box center [238, 133] width 8 height 8
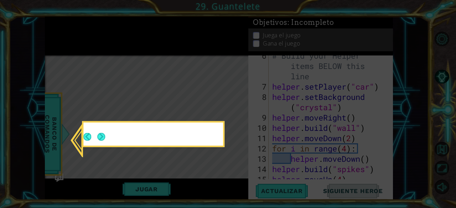
scroll to position [186, 0]
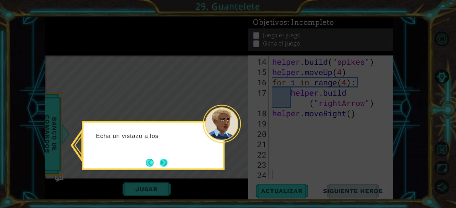
click at [161, 162] on button "Next" at bounding box center [163, 163] width 10 height 10
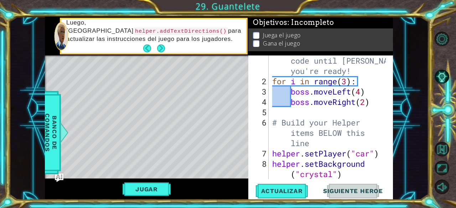
scroll to position [0, 0]
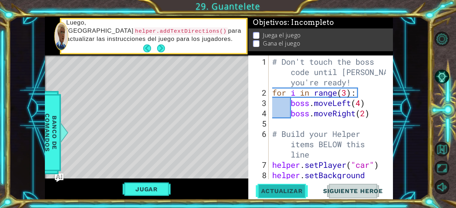
click at [289, 193] on span "Actualizar" at bounding box center [282, 191] width 56 height 7
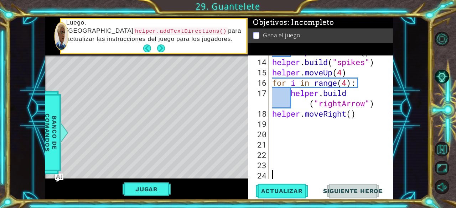
scroll to position [185, 0]
click at [350, 116] on div "helper . moveDown ( ) helper . build ( "spikes" ) helper . moveUp ( 4 ) for i i…" at bounding box center [330, 119] width 119 height 145
type textarea "helper.moveRight(3)"
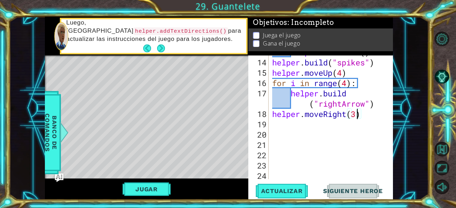
click at [280, 134] on div "helper . moveDown ( ) helper . build ( "spikes" ) helper . moveUp ( 4 ) for i i…" at bounding box center [330, 119] width 119 height 145
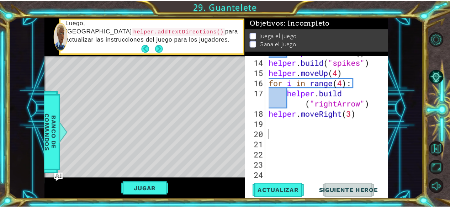
scroll to position [0, 0]
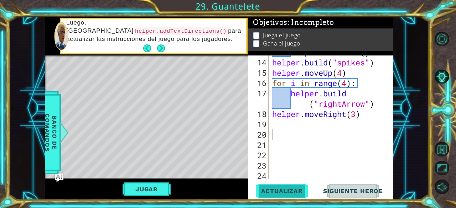
click at [291, 191] on span "Actualizar" at bounding box center [282, 191] width 56 height 7
click at [134, 185] on button "Jugar" at bounding box center [146, 190] width 48 height 14
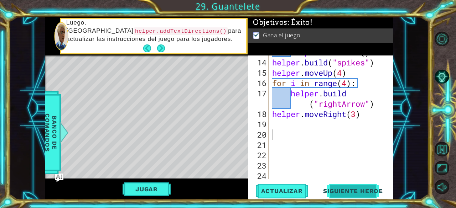
click at [349, 187] on button "Siguiente Heroe" at bounding box center [353, 193] width 74 height 15
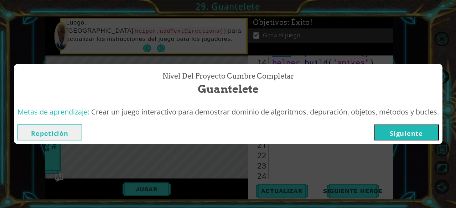
click at [423, 136] on button "Siguiente" at bounding box center [406, 133] width 65 height 16
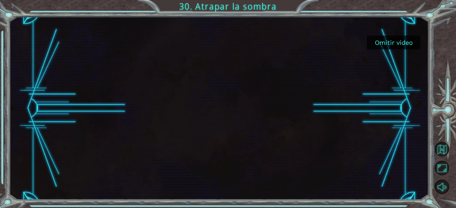
click at [398, 46] on button "Omitir video" at bounding box center [393, 43] width 53 height 14
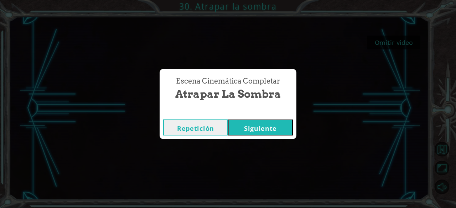
click at [246, 121] on button "Siguiente" at bounding box center [260, 128] width 65 height 16
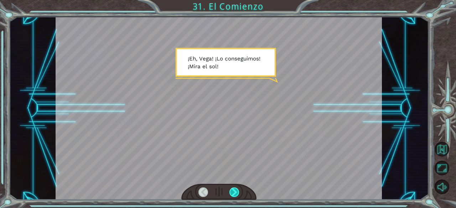
click at [235, 189] on div at bounding box center [234, 193] width 10 height 10
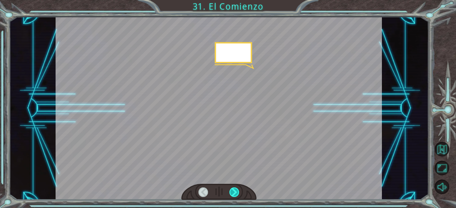
click at [235, 189] on div at bounding box center [234, 193] width 10 height 10
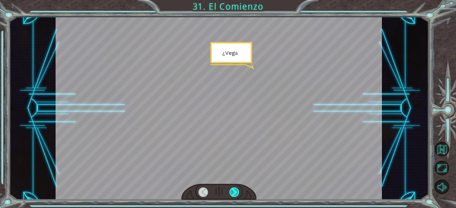
click at [235, 189] on div at bounding box center [234, 193] width 10 height 10
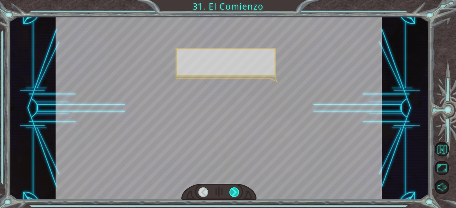
click at [235, 189] on div at bounding box center [234, 193] width 10 height 10
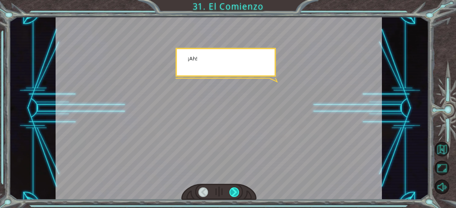
click at [235, 189] on div at bounding box center [234, 193] width 10 height 10
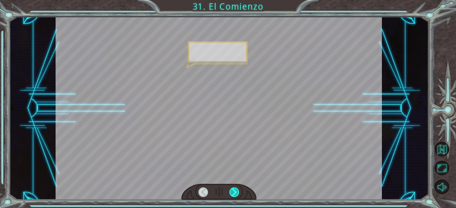
click at [235, 189] on div at bounding box center [234, 193] width 10 height 10
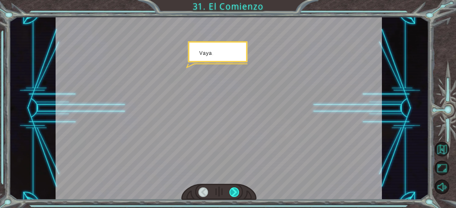
click at [235, 189] on div at bounding box center [234, 193] width 10 height 10
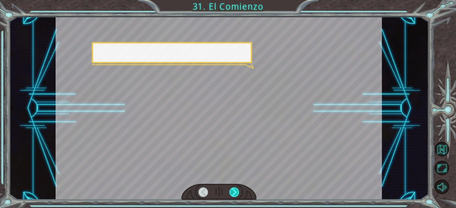
click at [235, 189] on div at bounding box center [234, 193] width 10 height 10
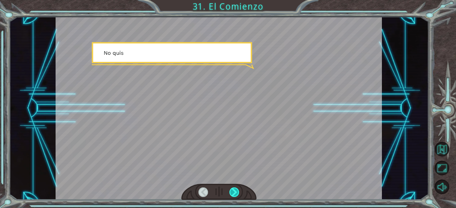
click at [235, 189] on div at bounding box center [234, 193] width 10 height 10
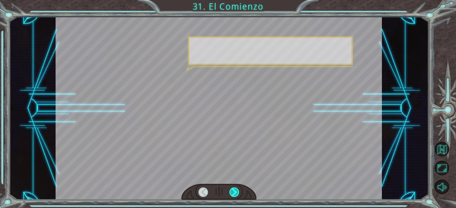
click at [235, 189] on div at bounding box center [234, 193] width 10 height 10
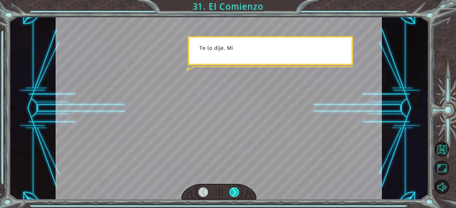
click at [235, 189] on div at bounding box center [234, 193] width 10 height 10
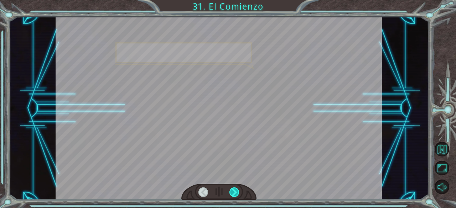
click at [235, 189] on div at bounding box center [234, 193] width 10 height 10
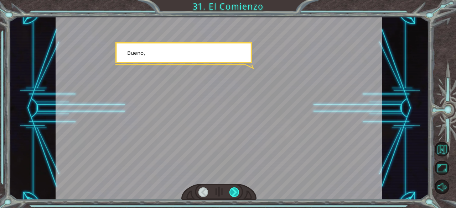
click at [235, 189] on div at bounding box center [234, 193] width 10 height 10
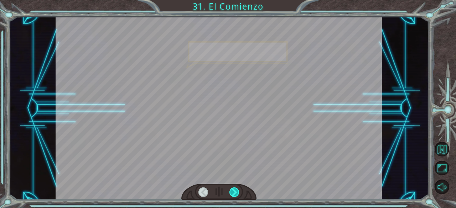
click at [235, 189] on div at bounding box center [234, 193] width 10 height 10
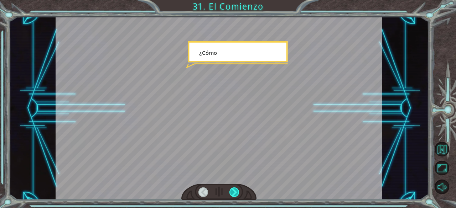
click at [235, 189] on div at bounding box center [234, 193] width 10 height 10
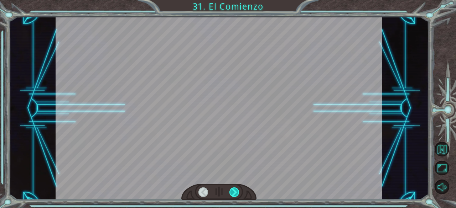
click at [235, 189] on div at bounding box center [234, 193] width 10 height 10
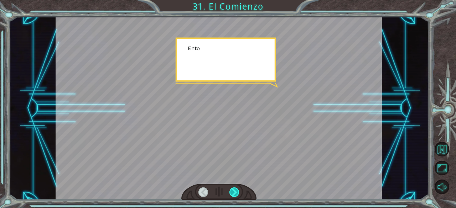
click at [235, 189] on div at bounding box center [234, 193] width 10 height 10
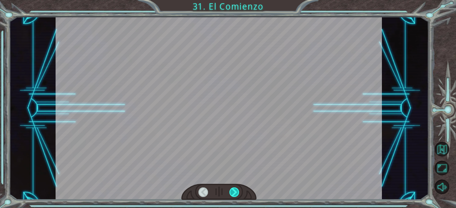
click at [235, 189] on div at bounding box center [234, 193] width 10 height 10
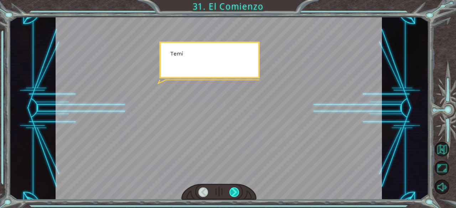
click at [235, 189] on div at bounding box center [234, 193] width 10 height 10
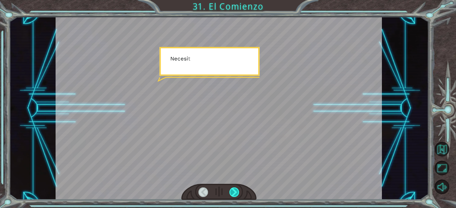
click at [235, 189] on div at bounding box center [234, 193] width 10 height 10
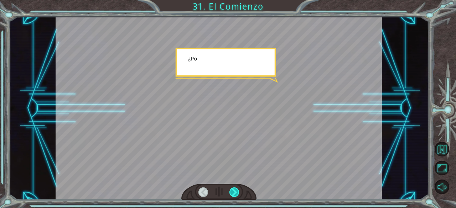
click at [235, 189] on div at bounding box center [234, 193] width 10 height 10
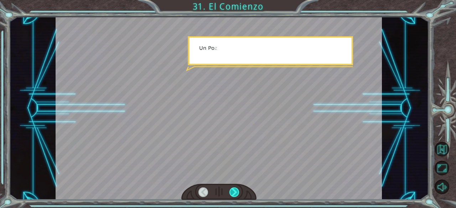
click at [235, 189] on div at bounding box center [234, 193] width 10 height 10
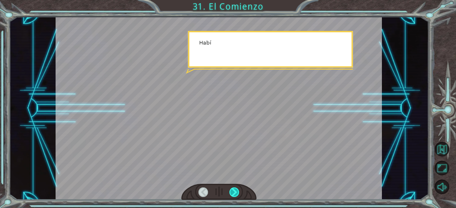
click at [235, 189] on div at bounding box center [234, 193] width 10 height 10
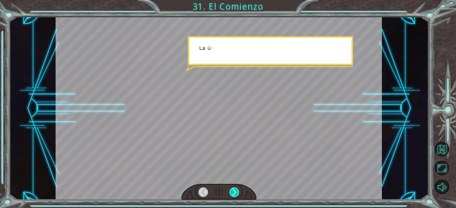
click at [235, 189] on div at bounding box center [234, 193] width 10 height 10
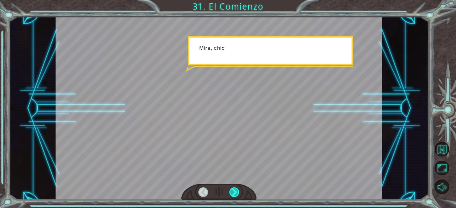
click at [235, 189] on div at bounding box center [234, 193] width 10 height 10
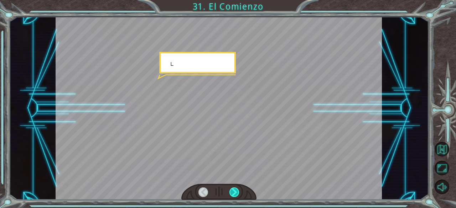
click at [235, 189] on div at bounding box center [234, 193] width 10 height 10
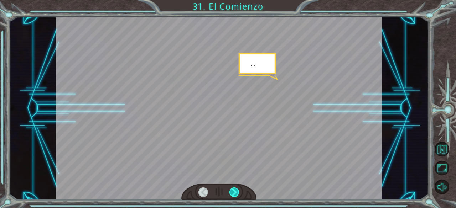
click at [235, 189] on div at bounding box center [234, 193] width 10 height 10
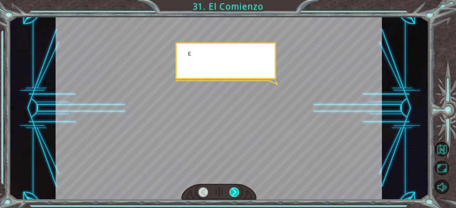
click at [235, 189] on div at bounding box center [234, 193] width 10 height 10
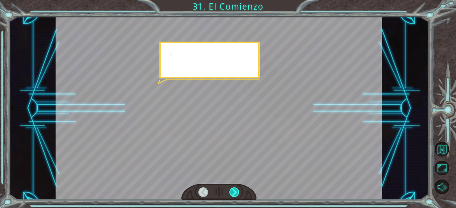
click at [235, 189] on div at bounding box center [234, 193] width 10 height 10
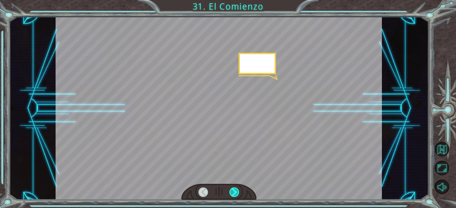
click at [235, 189] on div at bounding box center [234, 193] width 10 height 10
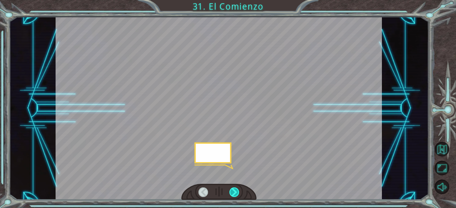
click at [235, 189] on div at bounding box center [234, 193] width 10 height 10
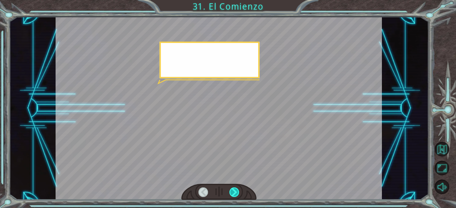
click at [235, 189] on div at bounding box center [234, 193] width 10 height 10
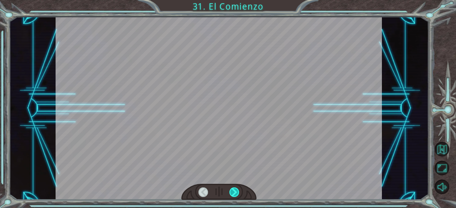
click at [235, 189] on div at bounding box center [234, 193] width 10 height 10
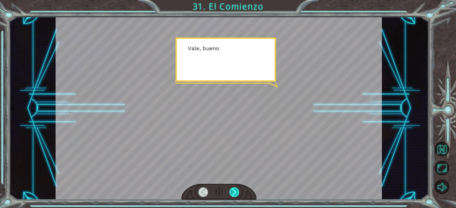
click at [236, 193] on div at bounding box center [234, 193] width 10 height 10
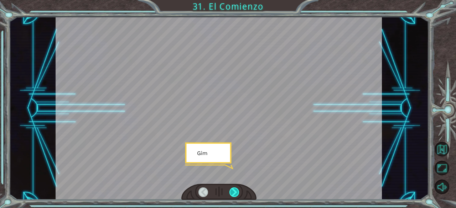
click at [236, 193] on div at bounding box center [234, 193] width 10 height 10
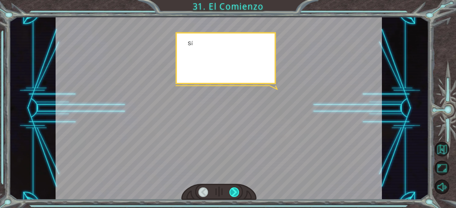
click at [236, 193] on div at bounding box center [234, 193] width 10 height 10
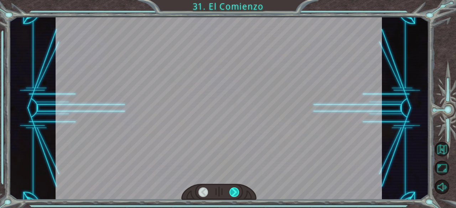
click at [236, 193] on div at bounding box center [234, 193] width 10 height 10
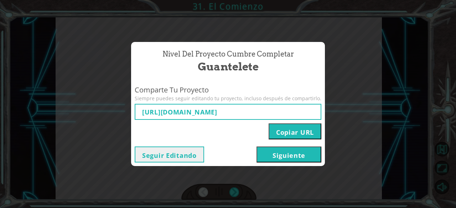
type input "[URL][DOMAIN_NAME]"
click at [273, 162] on button "Siguiente" at bounding box center [288, 155] width 65 height 16
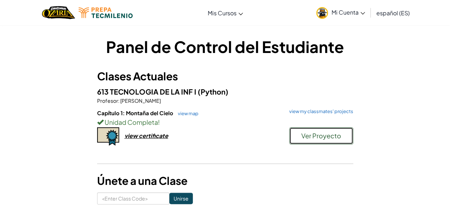
drag, startPoint x: 327, startPoint y: 139, endPoint x: 239, endPoint y: 138, distance: 88.6
click at [239, 138] on div "Capítulo 1: Montaña del Cielo view map view my classmates' projects Unidad Comp…" at bounding box center [225, 135] width 256 height 53
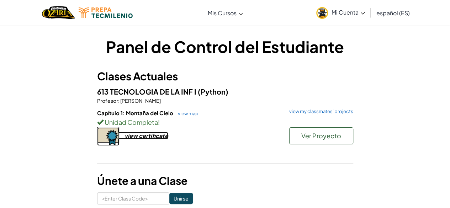
click at [164, 138] on div "view certificate" at bounding box center [147, 135] width 44 height 7
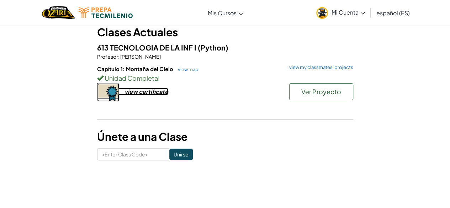
scroll to position [53, 0]
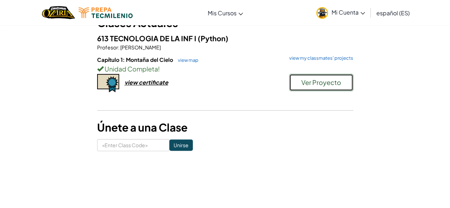
click at [310, 82] on span "Ver Proyecto" at bounding box center [321, 82] width 40 height 8
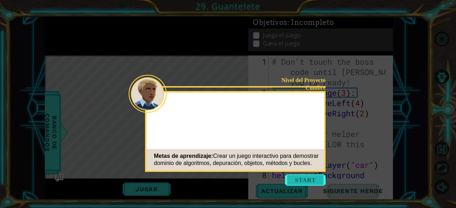
click at [307, 182] on button "Start" at bounding box center [305, 179] width 41 height 11
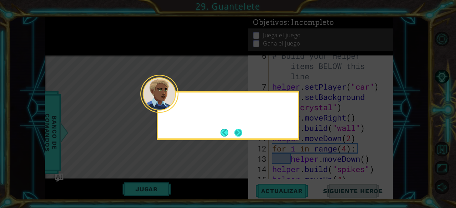
click at [239, 132] on button "Next" at bounding box center [238, 133] width 8 height 8
click at [239, 132] on icon at bounding box center [228, 104] width 456 height 208
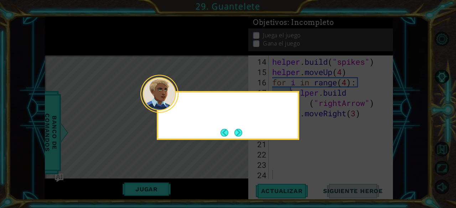
scroll to position [186, 0]
click at [240, 135] on button "Next" at bounding box center [238, 133] width 10 height 10
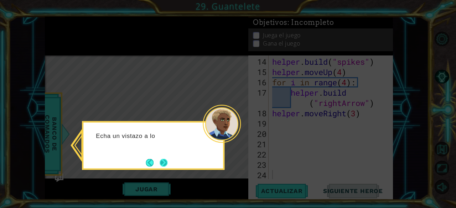
click at [165, 161] on button "Next" at bounding box center [163, 163] width 8 height 8
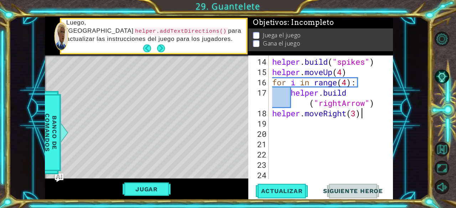
click at [362, 116] on div "helper . build ( "spikes" ) helper . moveUp ( 4 ) for i in range ( 4 ) : helper…" at bounding box center [330, 129] width 119 height 145
type textarea "helper.moveRight(3)"
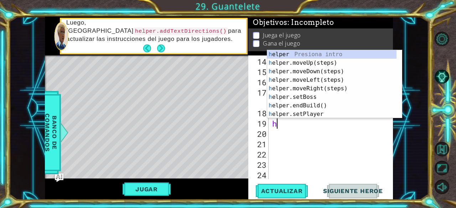
type textarea "he"
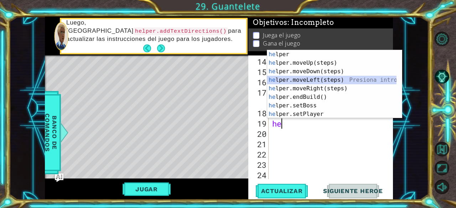
click at [327, 78] on div "he lper Presiona intro he lper.moveUp(steps) Presiona intro he lper.moveDown(st…" at bounding box center [332, 92] width 130 height 85
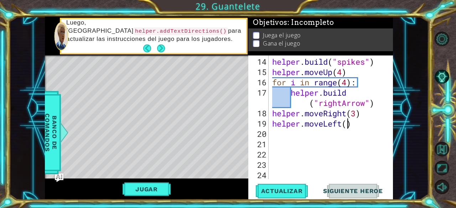
click at [347, 127] on div "helper . build ( "spikes" ) helper . moveUp ( 4 ) for i in range ( 4 ) : helper…" at bounding box center [330, 129] width 119 height 145
type textarea "helper.moveLeft(2)"
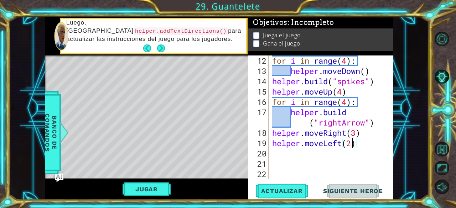
scroll to position [167, 0]
click at [357, 146] on div "for i in range ( 4 ) : helper . moveDown ( ) helper . build ( "spikes" ) helper…" at bounding box center [330, 127] width 119 height 145
type textarea "h"
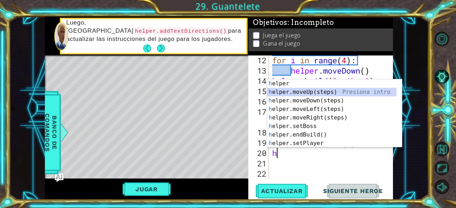
click at [327, 91] on div "h elper Presiona intro h elper.moveUp(steps) Presiona intro h elper.moveDown(st…" at bounding box center [332, 121] width 130 height 85
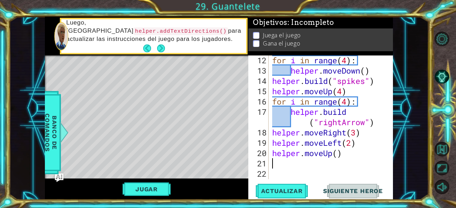
click at [338, 156] on div "for i in range ( 4 ) : helper . moveDown ( ) helper . build ( "spikes" ) helper…" at bounding box center [330, 127] width 119 height 145
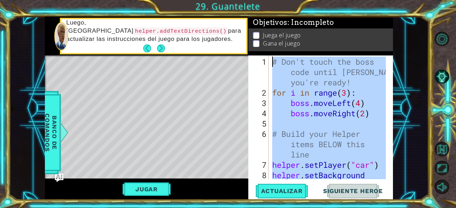
drag, startPoint x: 352, startPoint y: 156, endPoint x: 272, endPoint y: 63, distance: 123.2
click at [272, 63] on div "# Don't touch the boss code until [PERSON_NAME] says you're ready! for i in ran…" at bounding box center [330, 144] width 119 height 175
type textarea "# Don't touch the boss code until [PERSON_NAME] says you're ready! for i in ran…"
